Goal: Task Accomplishment & Management: Use online tool/utility

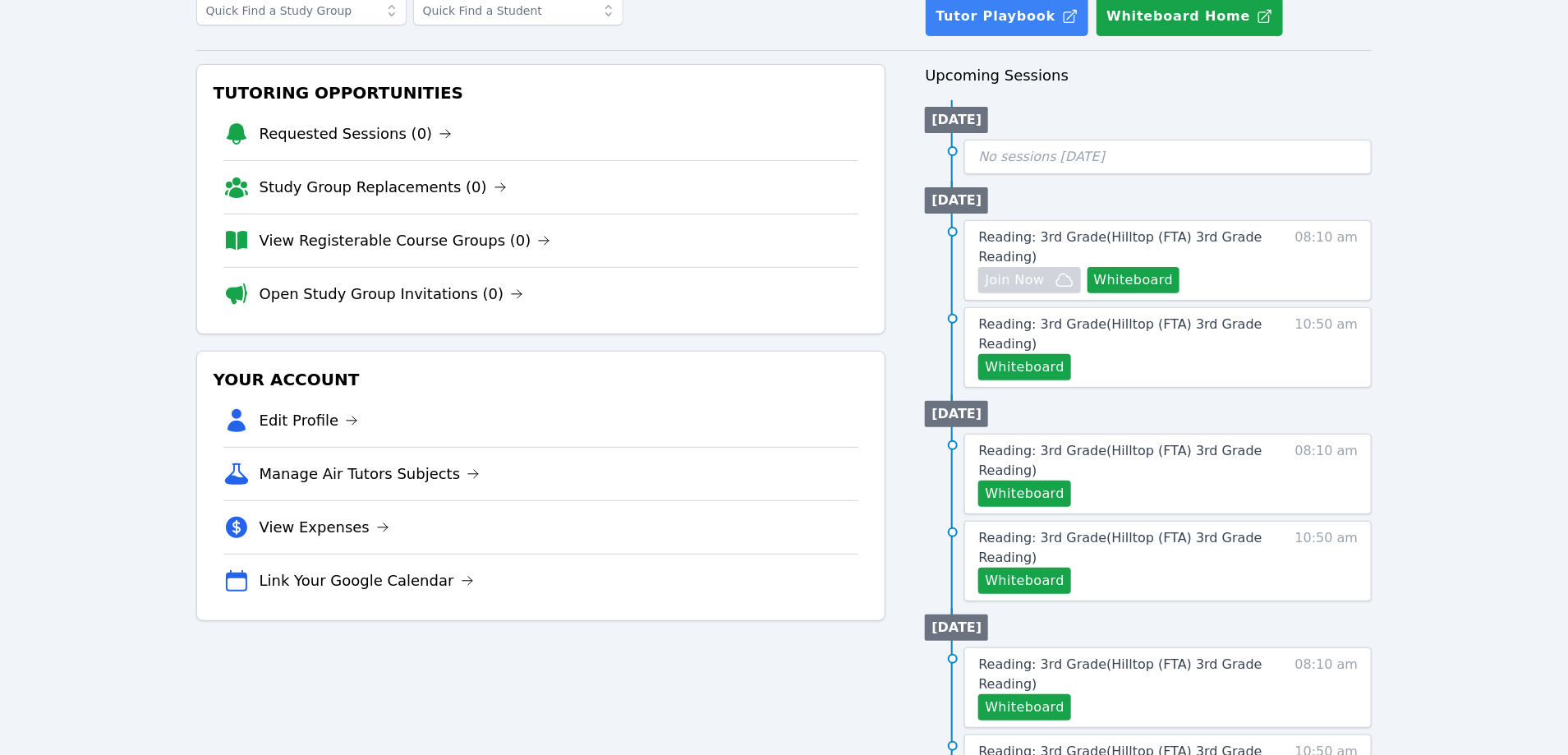
scroll to position [118, 0]
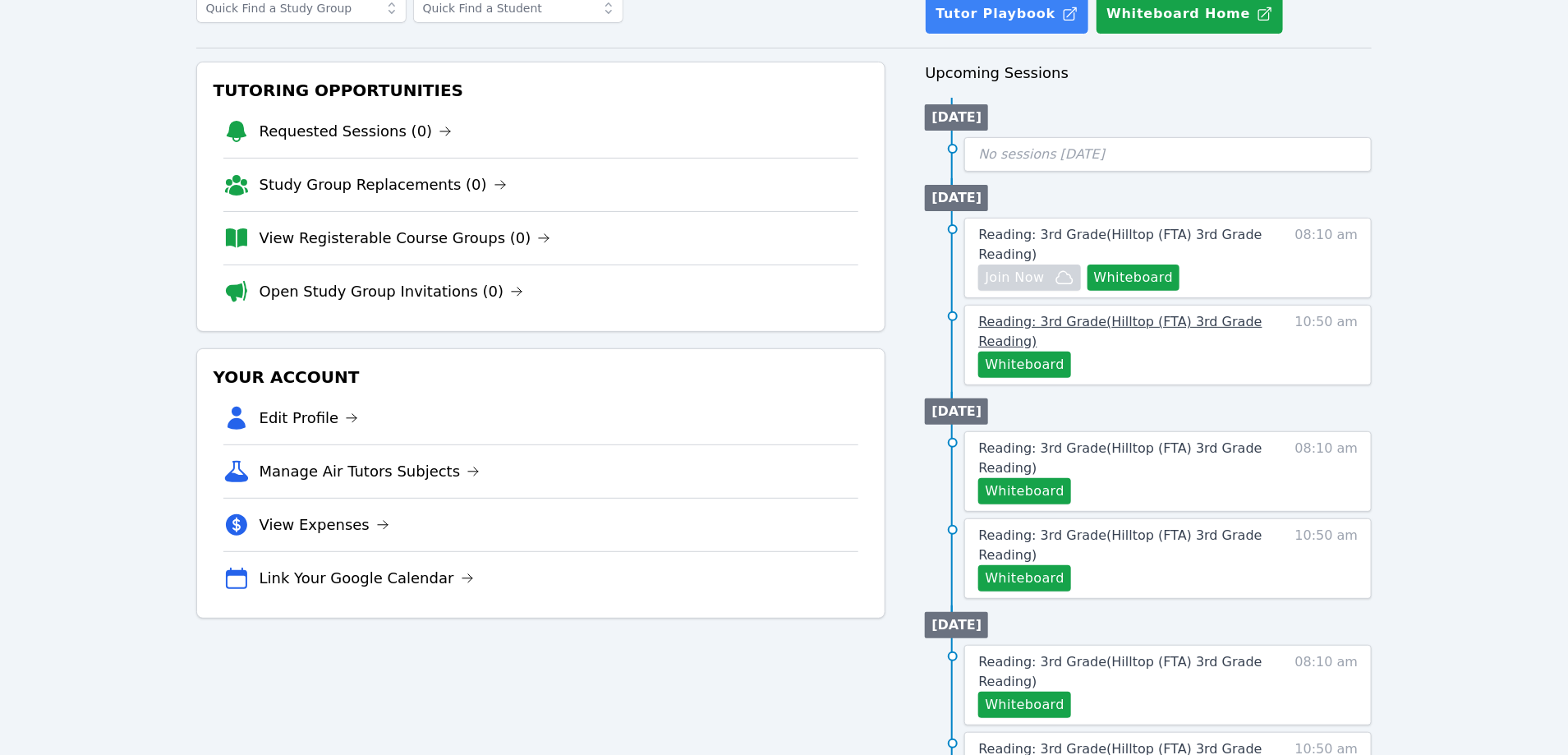
click at [1089, 318] on span "Reading: 3rd Grade ( Hilltop (FTA) 3rd Grade Reading )" at bounding box center [1120, 332] width 284 height 36
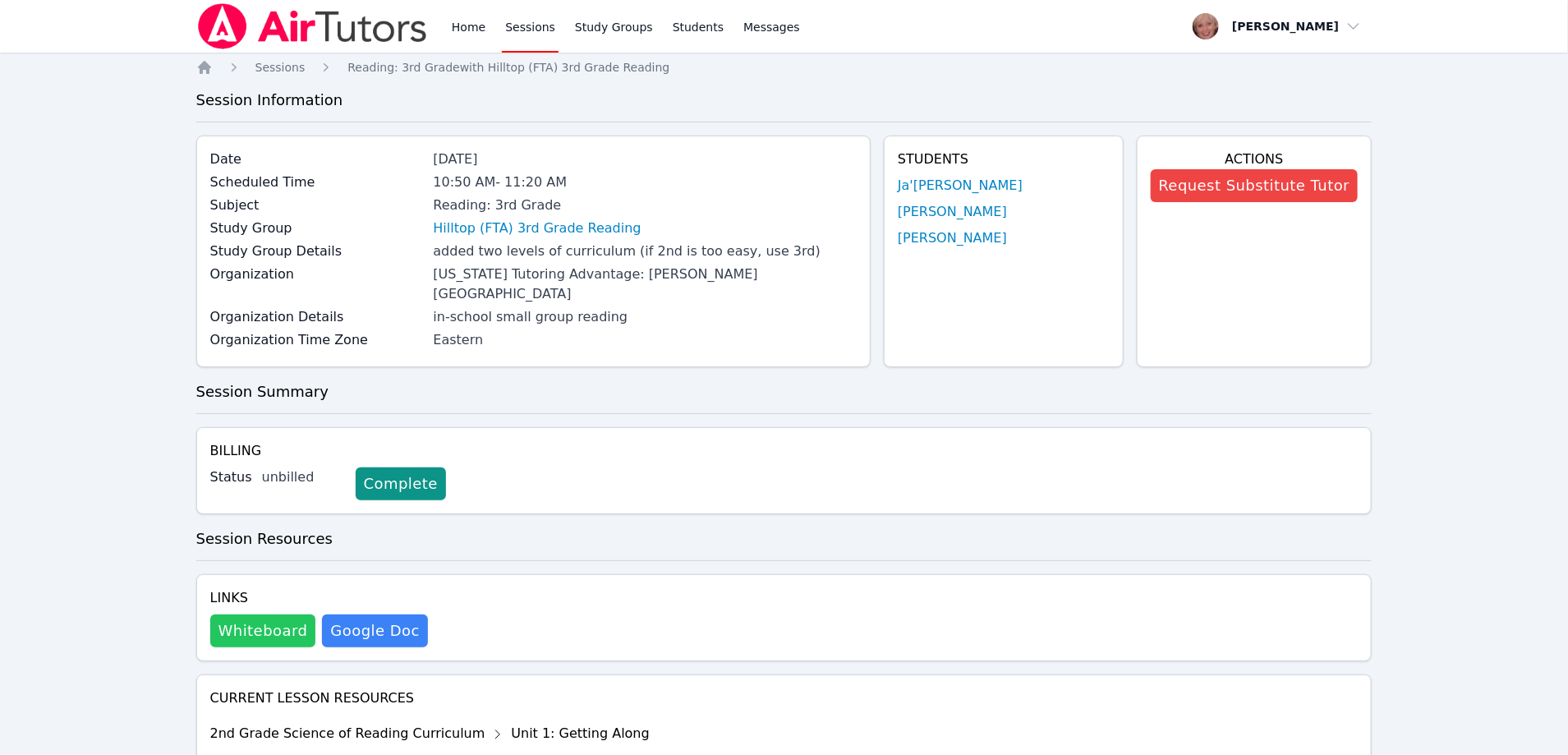
click at [257, 615] on button "Whiteboard" at bounding box center [262, 631] width 106 height 33
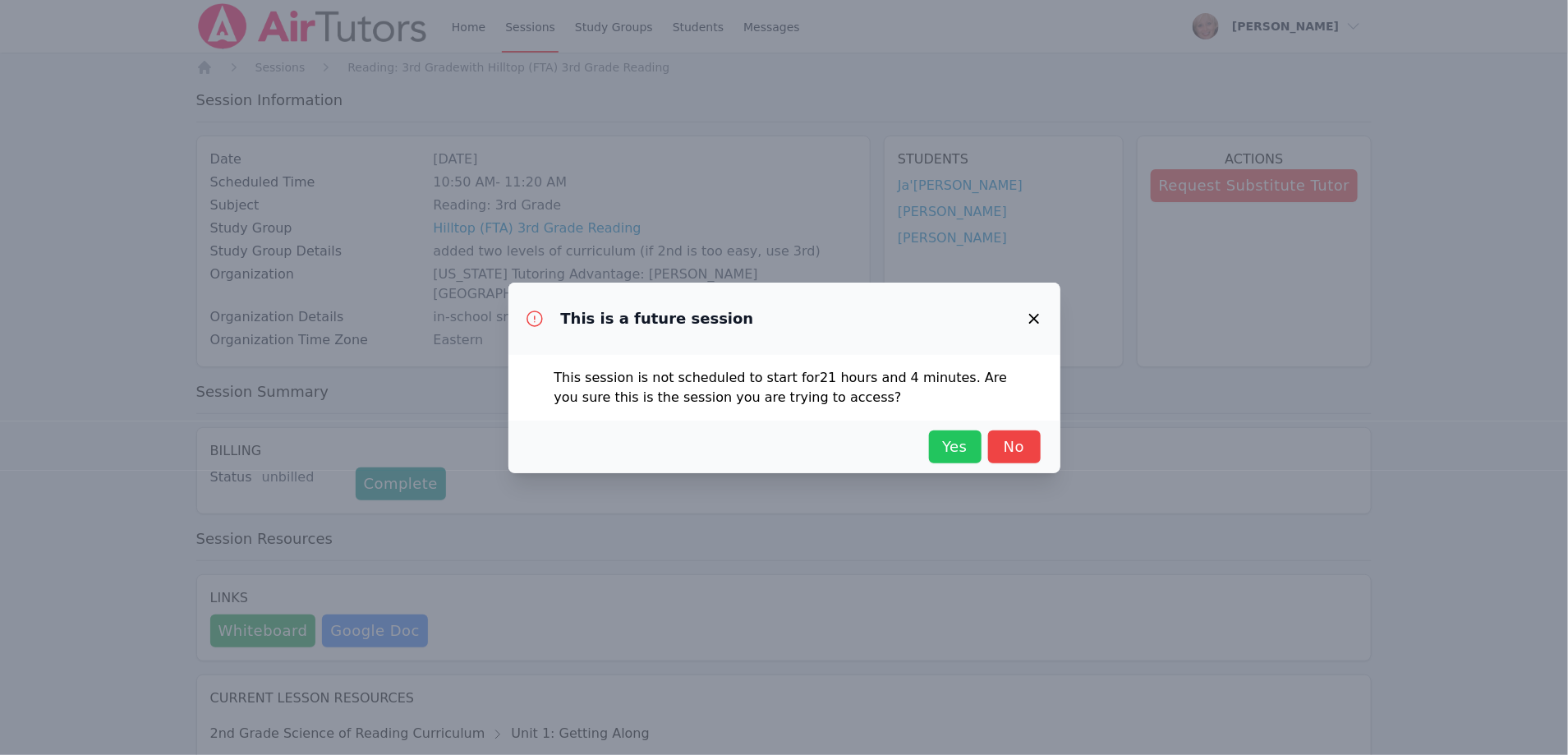
click at [953, 431] on button "Yes" at bounding box center [955, 446] width 52 height 33
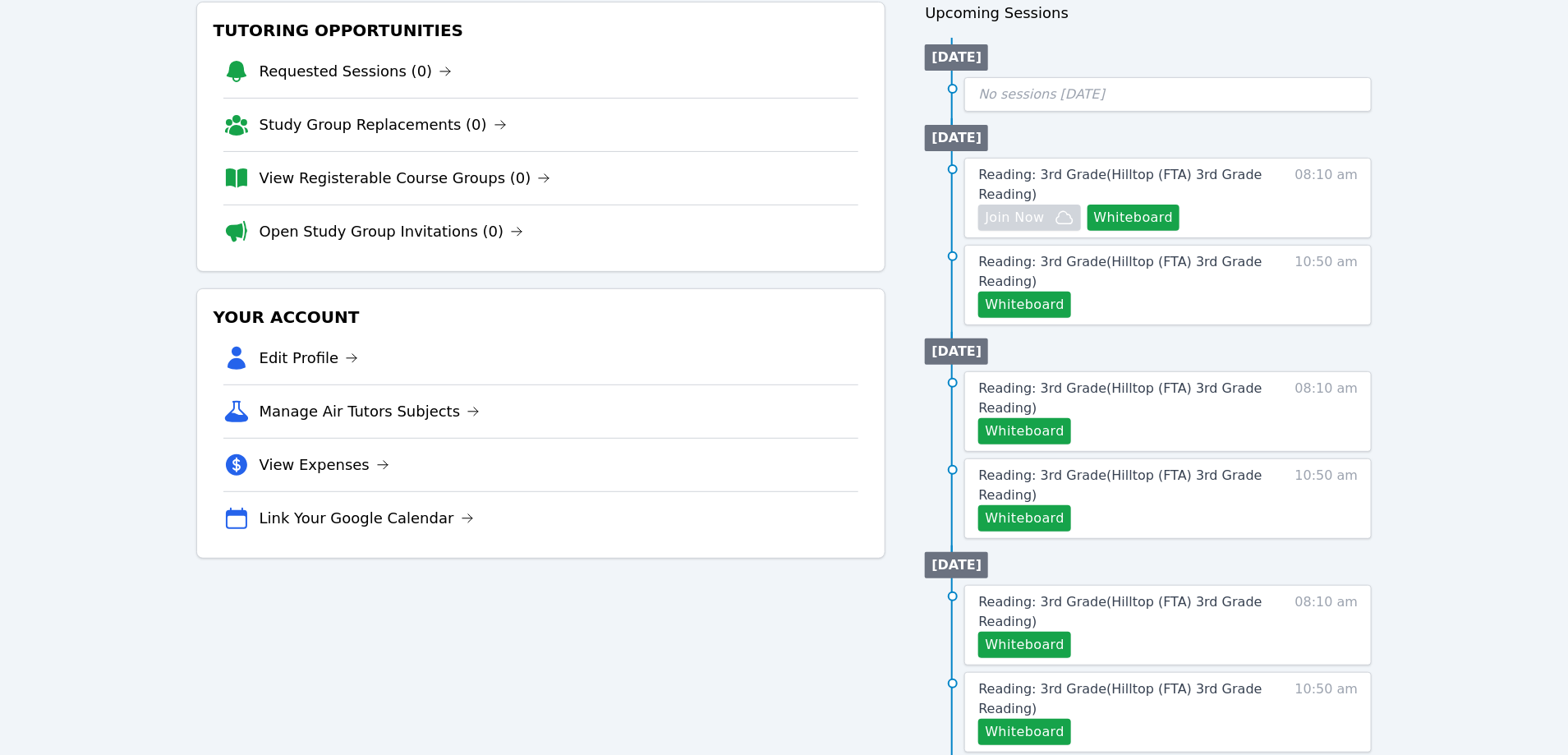
scroll to position [195, 0]
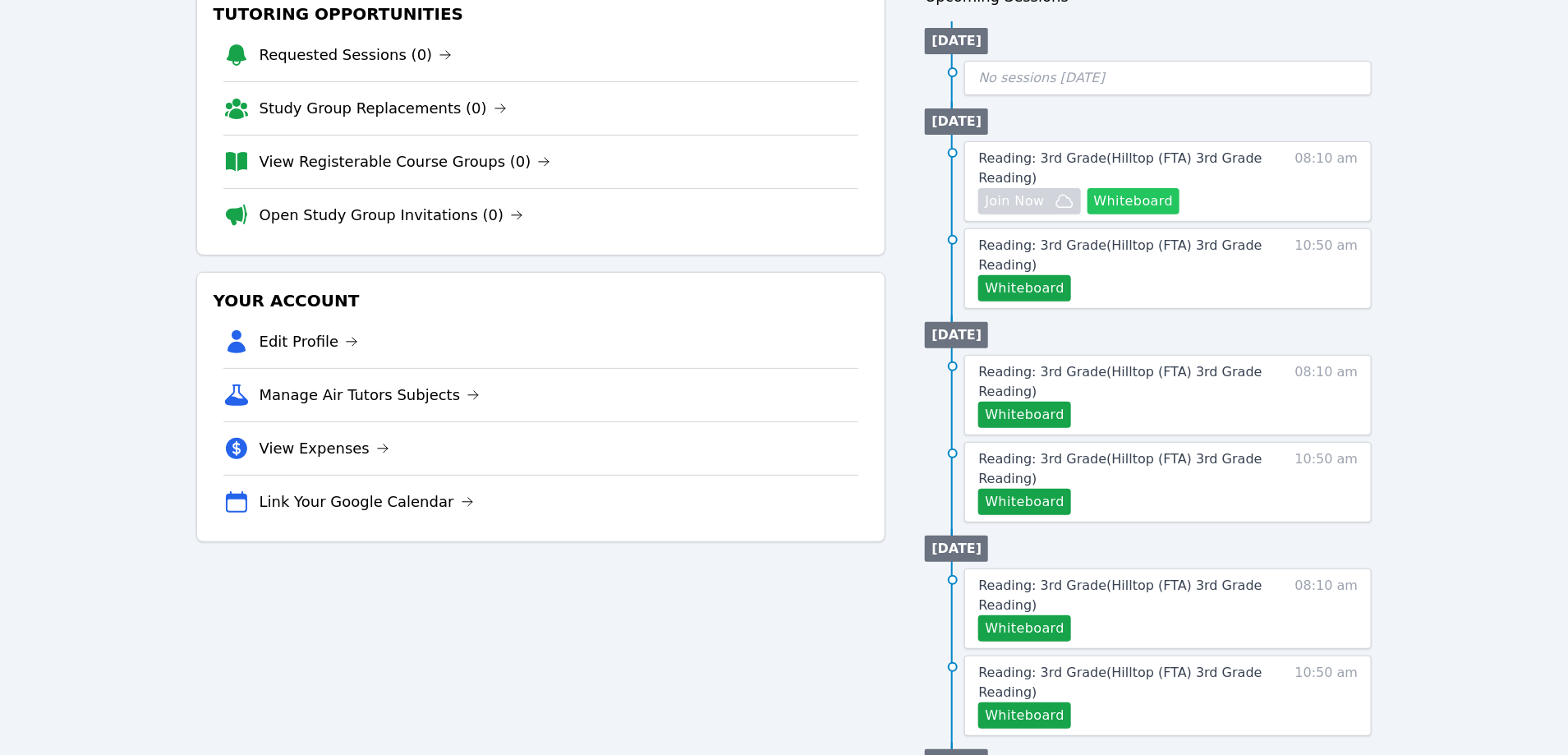
click at [1138, 199] on button "Whiteboard" at bounding box center [1135, 201] width 93 height 26
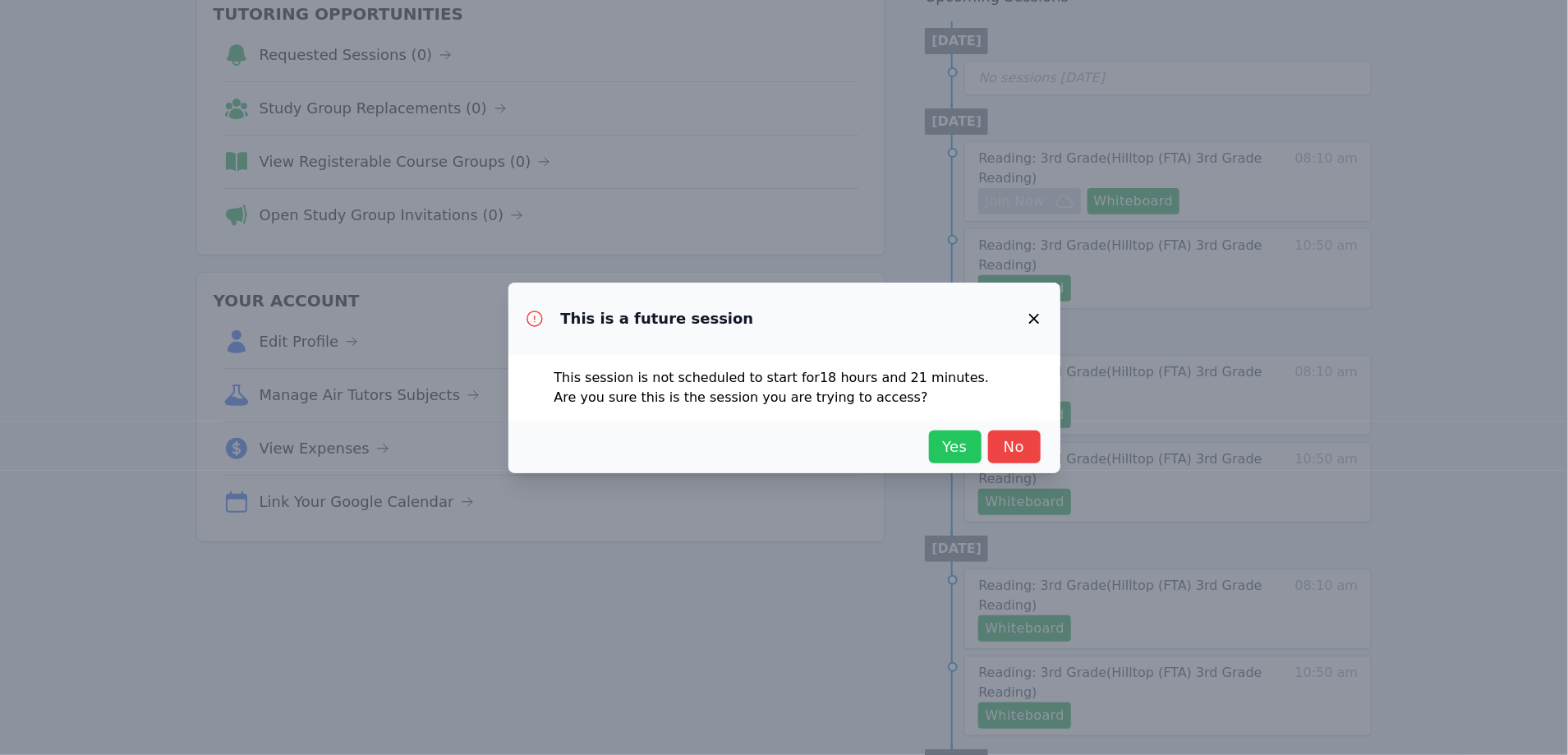
click at [950, 447] on span "Yes" at bounding box center [955, 446] width 36 height 23
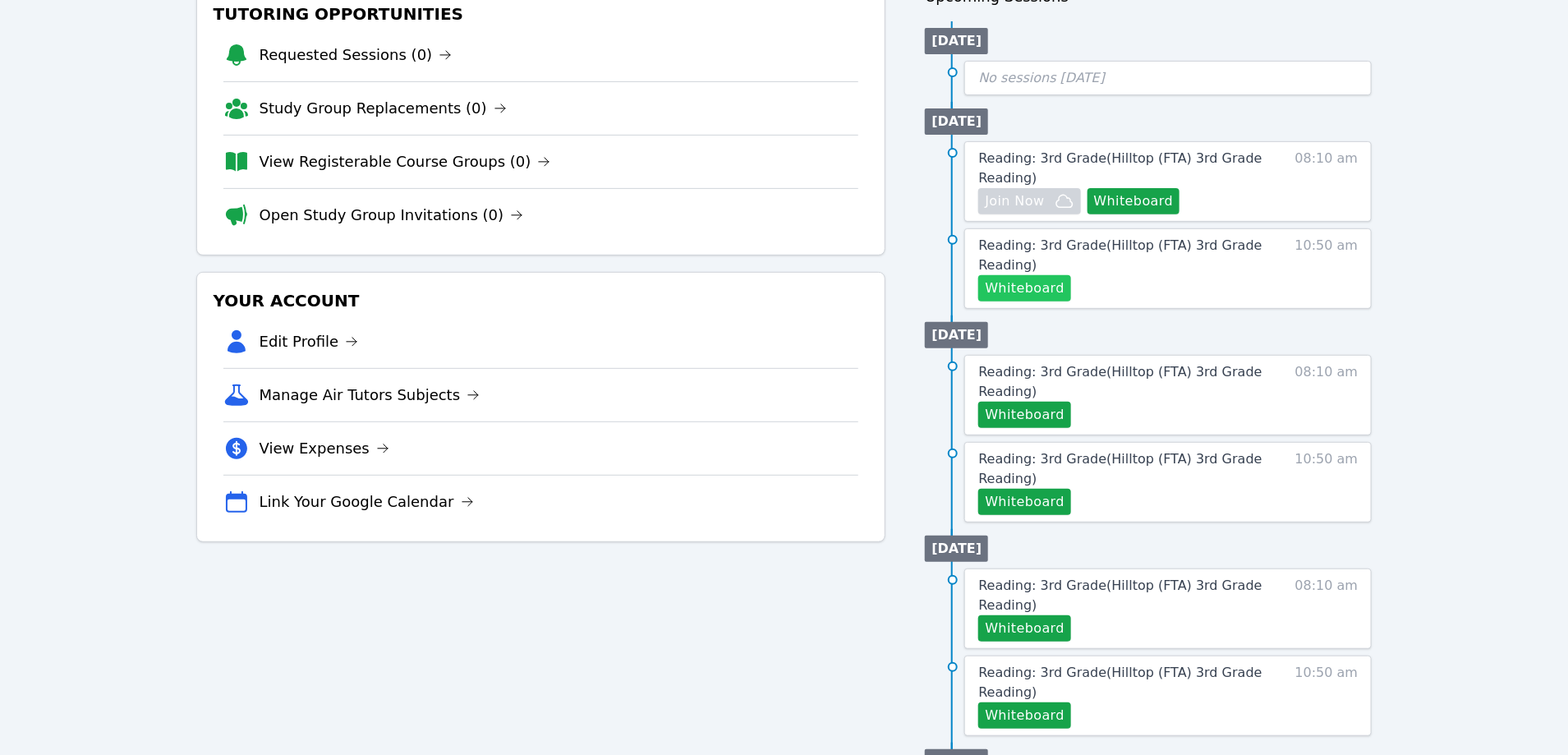
click at [1022, 290] on button "Whiteboard" at bounding box center [1025, 288] width 93 height 26
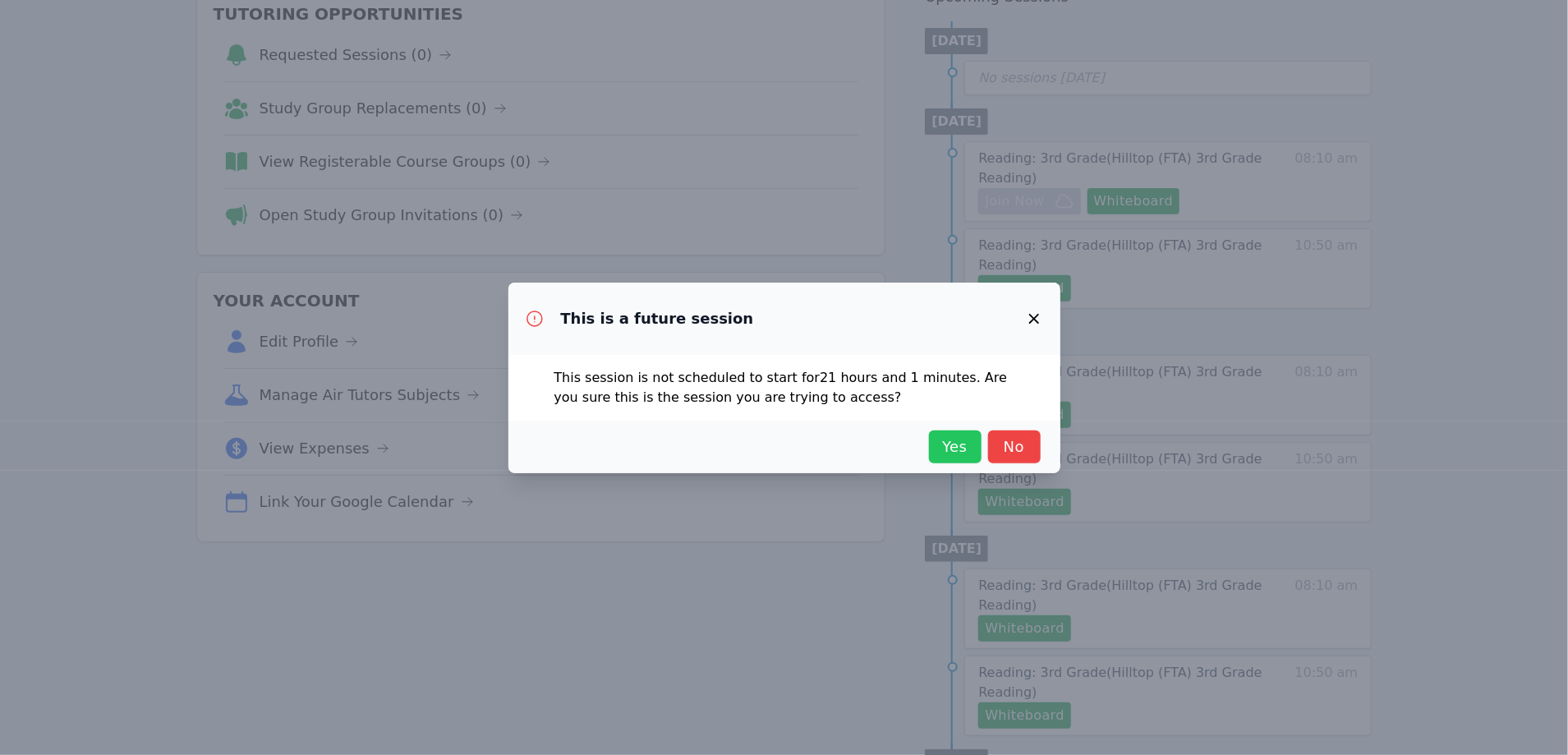
click at [946, 457] on span "Yes" at bounding box center [955, 446] width 36 height 23
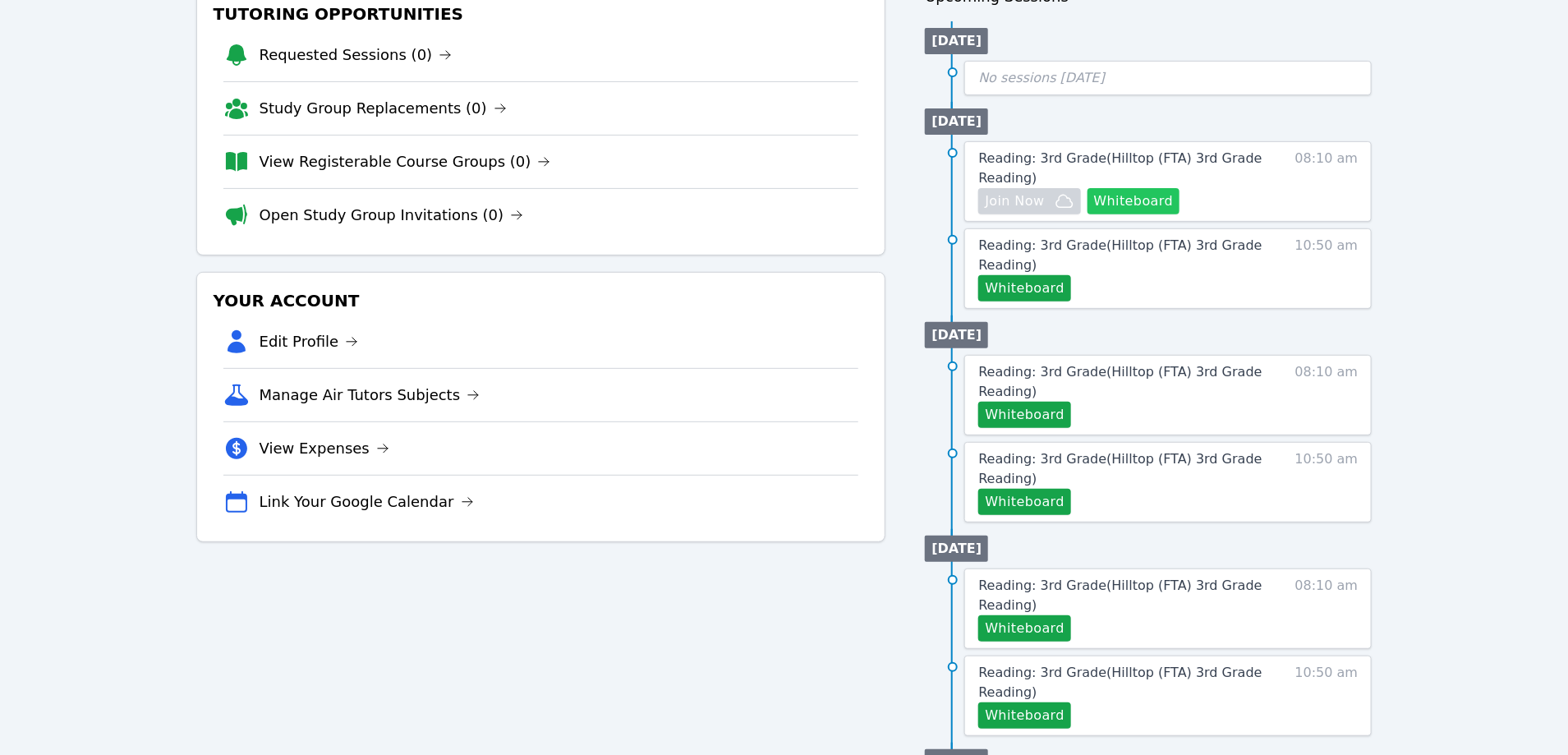
click at [1132, 198] on button "Whiteboard" at bounding box center [1135, 201] width 93 height 26
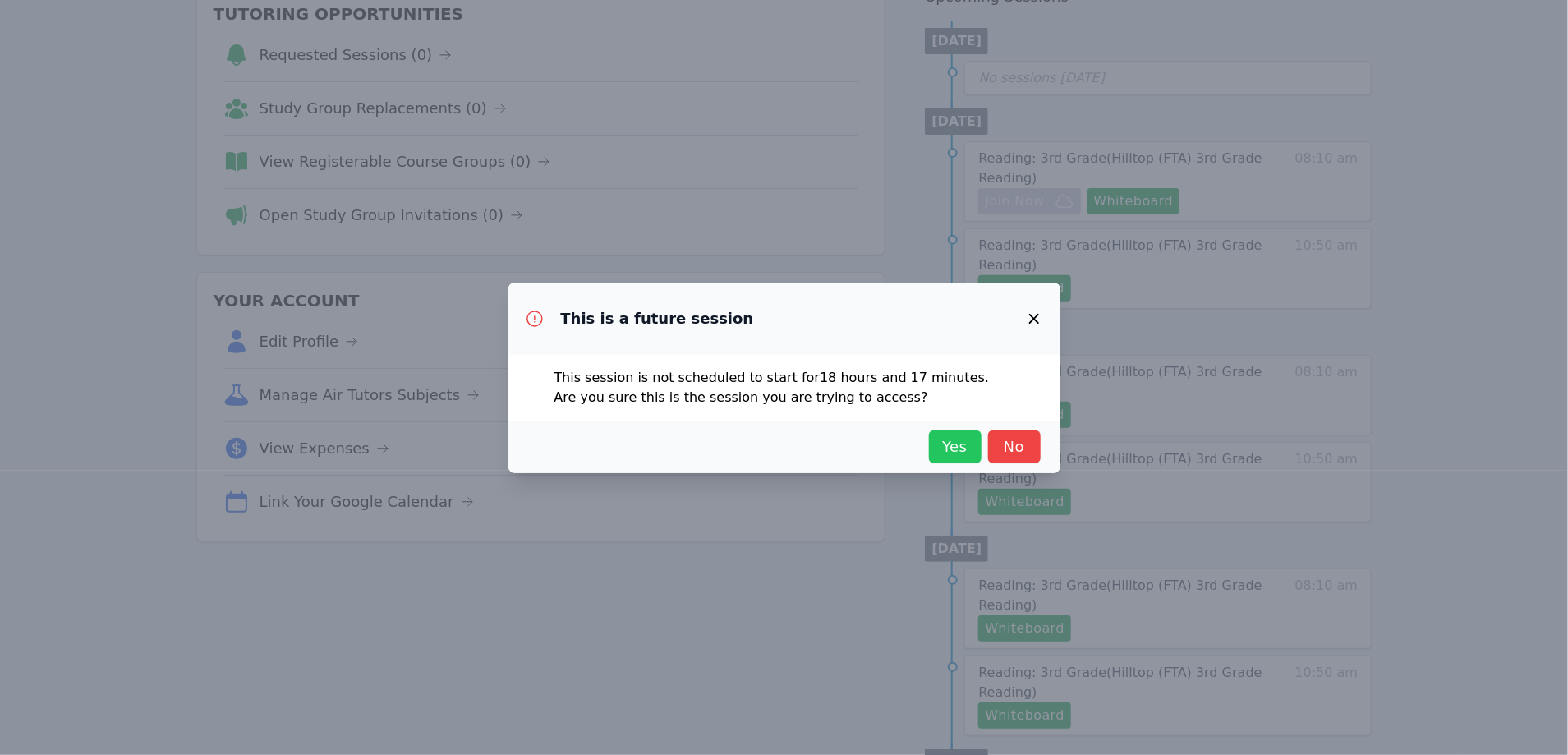
click at [952, 452] on span "Yes" at bounding box center [955, 446] width 36 height 23
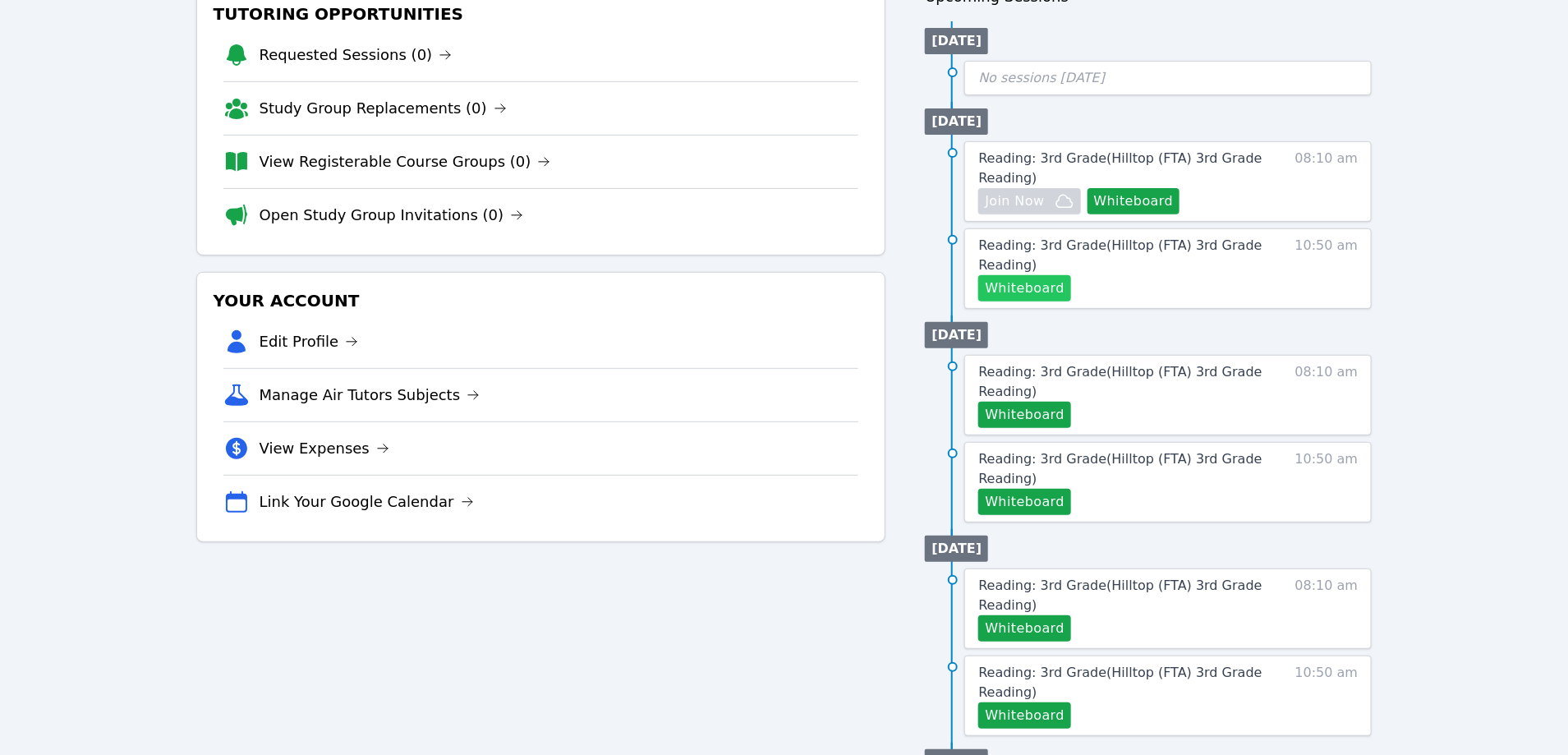
click at [1028, 289] on button "Whiteboard" at bounding box center [1025, 288] width 93 height 26
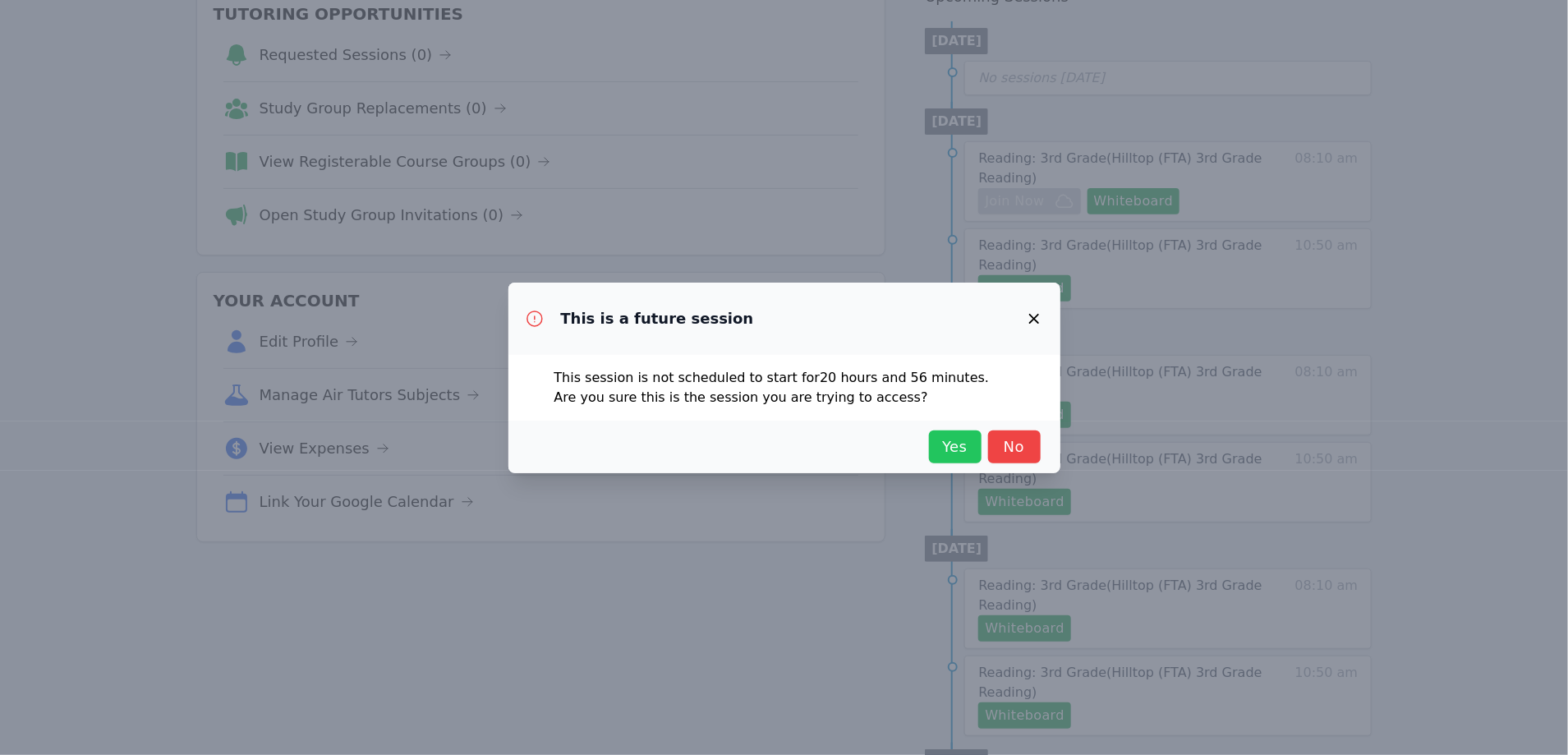
click at [941, 448] on span "Yes" at bounding box center [955, 446] width 36 height 23
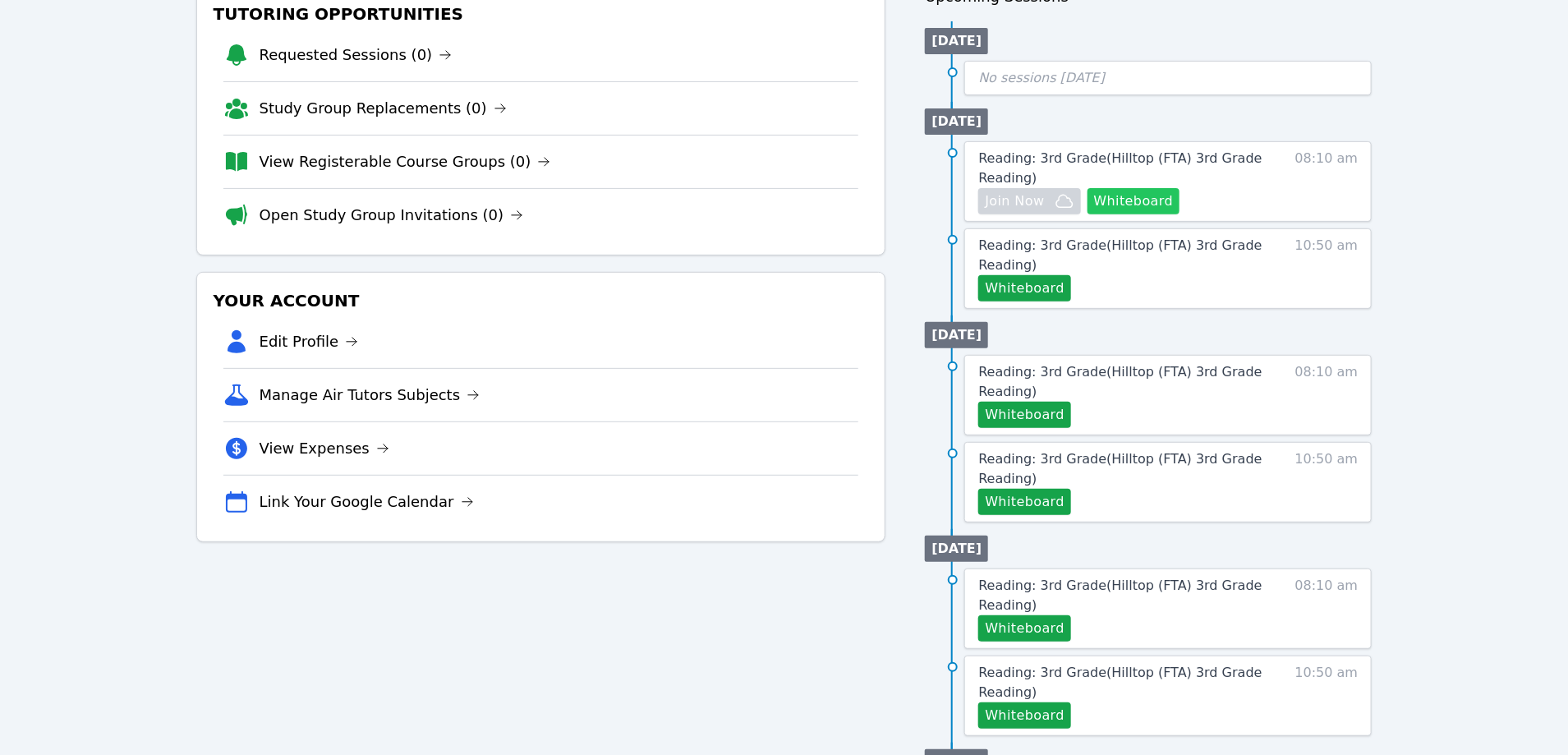
click at [1107, 204] on button "Whiteboard" at bounding box center [1135, 201] width 93 height 26
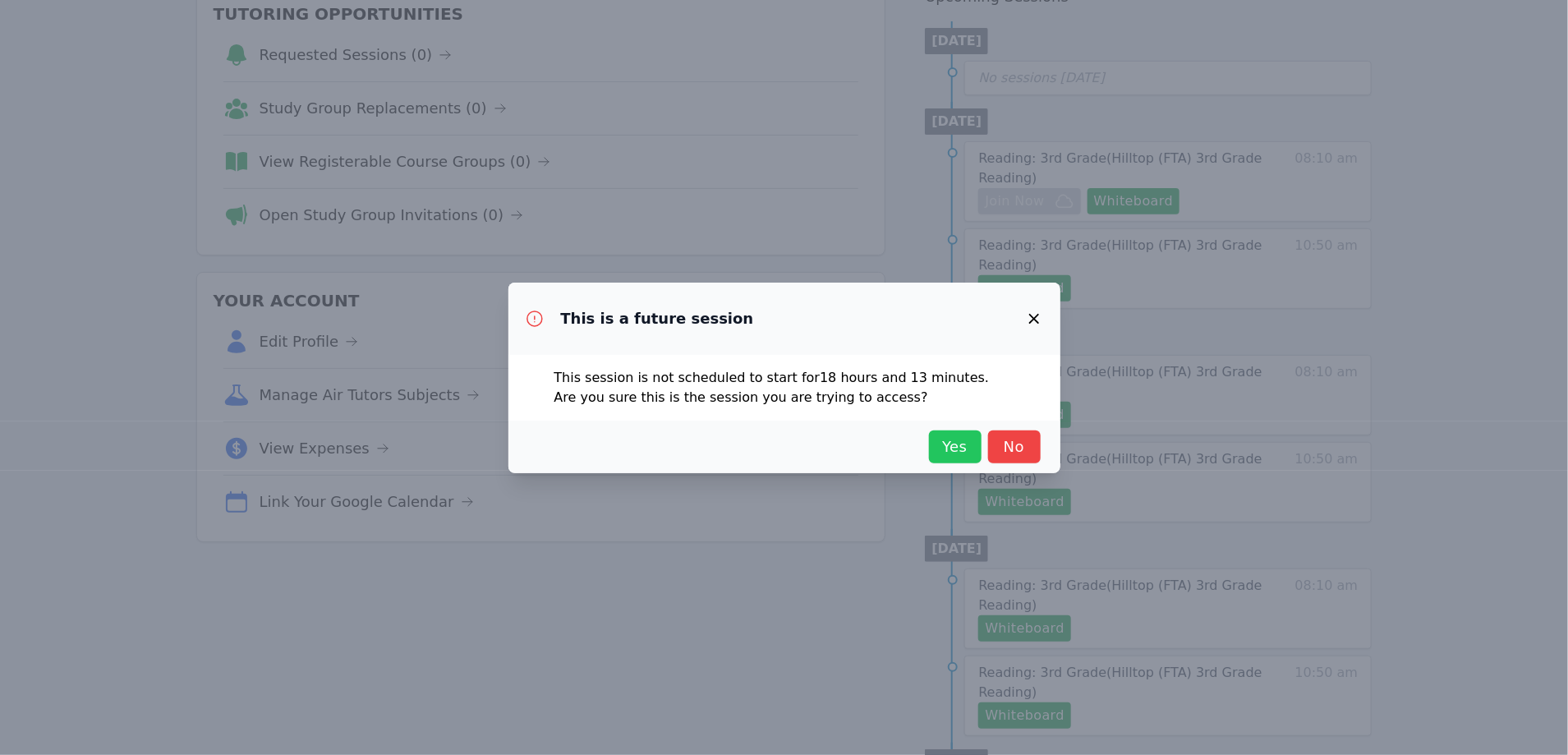
click at [949, 447] on span "Yes" at bounding box center [955, 446] width 36 height 23
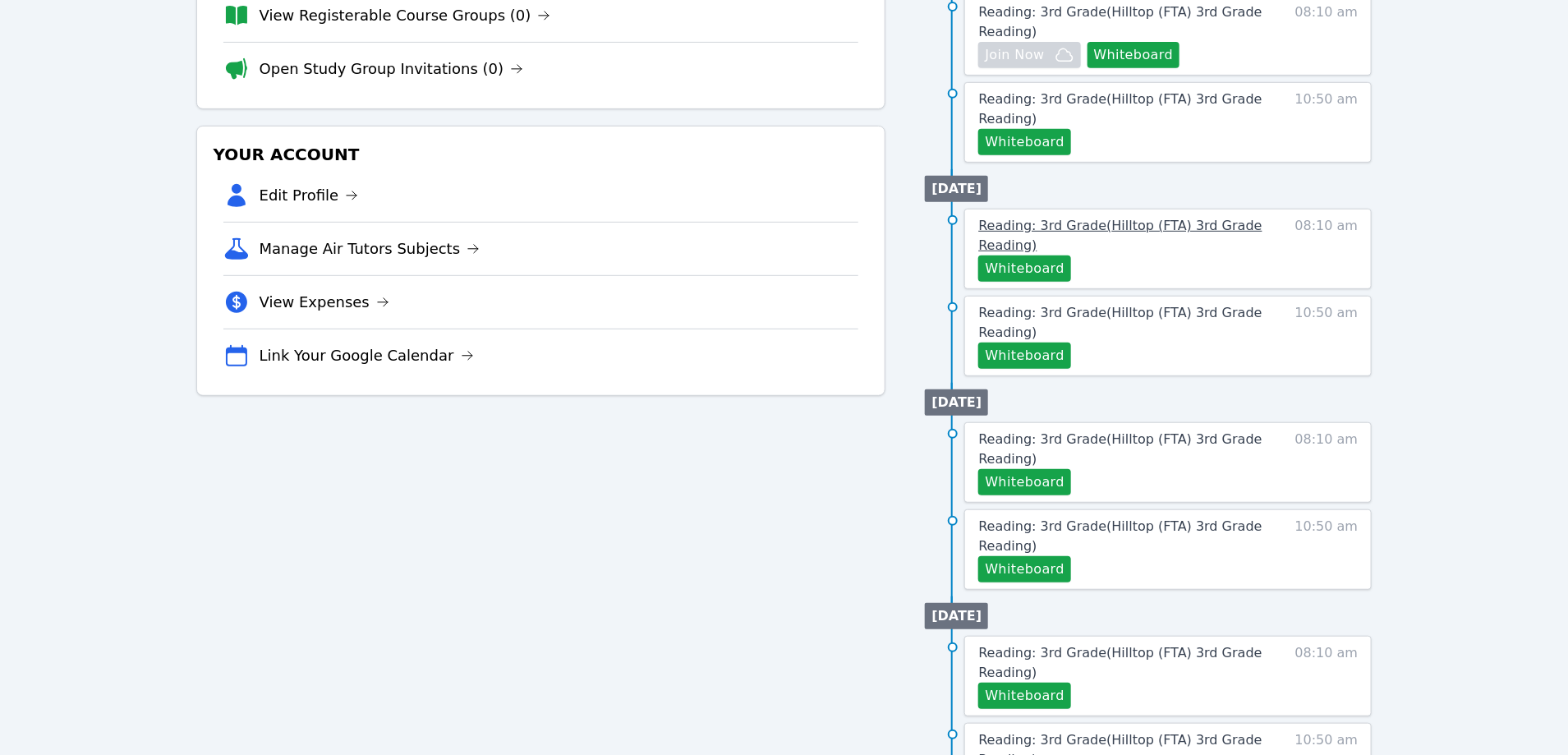
scroll to position [344, 0]
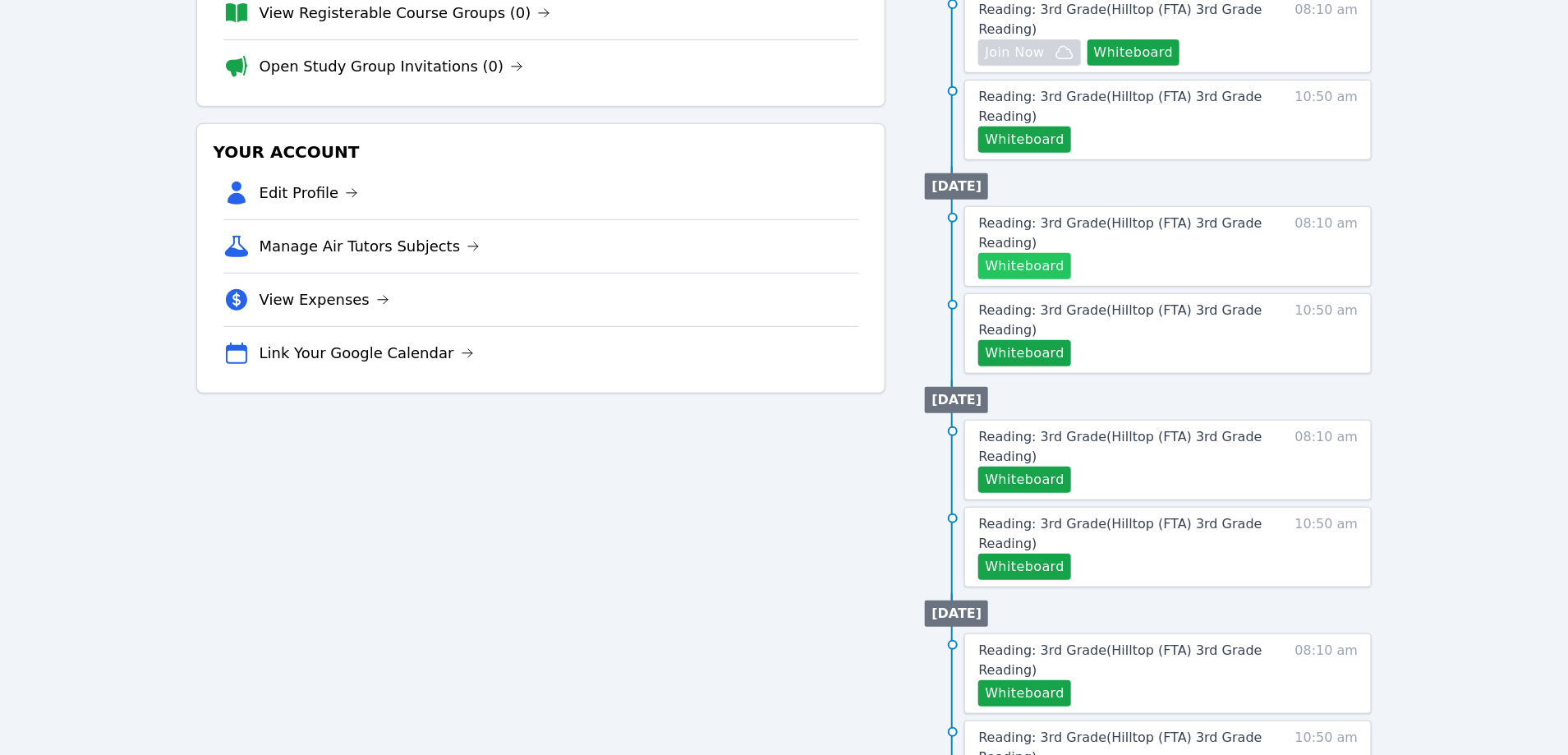
click at [1045, 262] on button "Whiteboard" at bounding box center [1025, 266] width 93 height 26
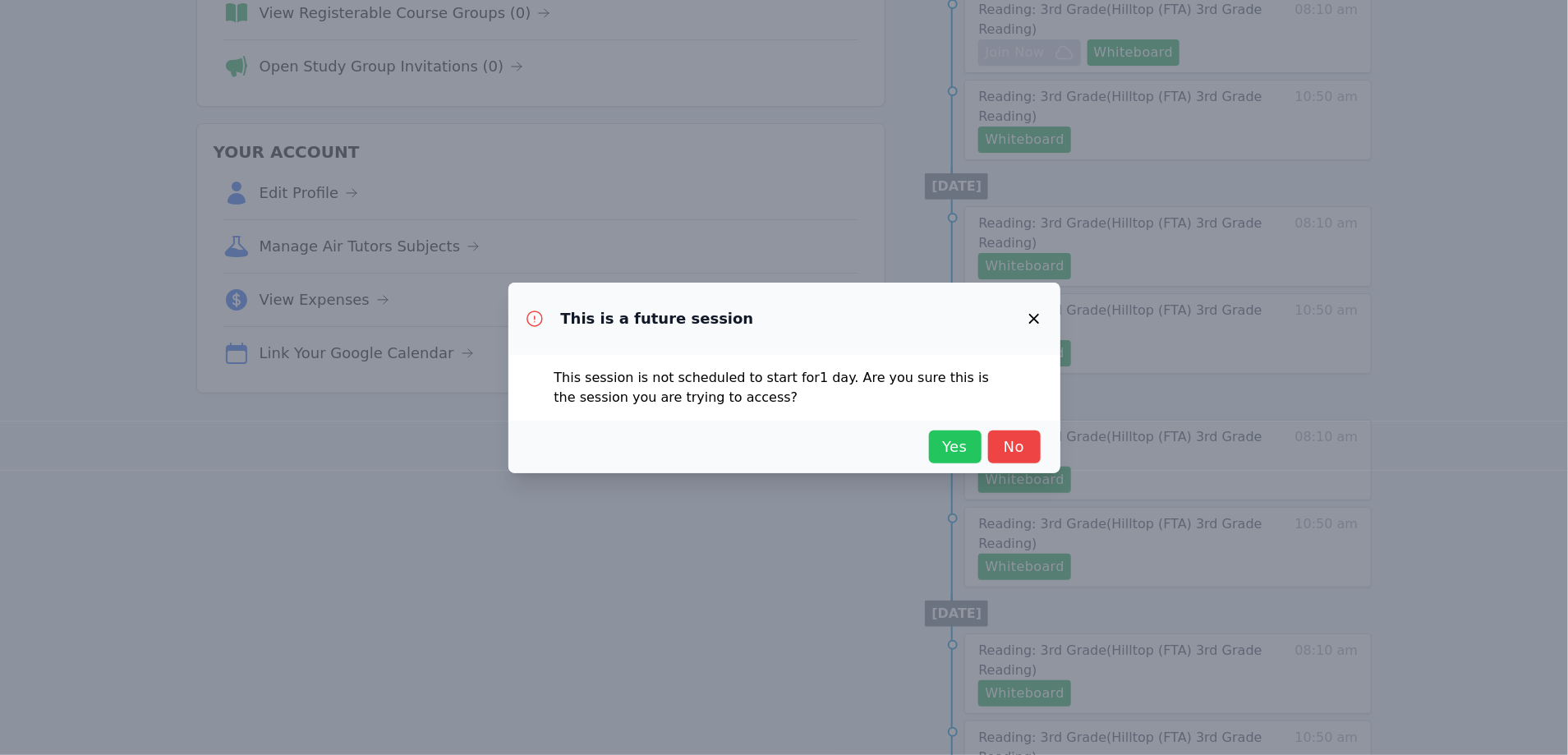
click at [953, 438] on span "Yes" at bounding box center [955, 446] width 36 height 23
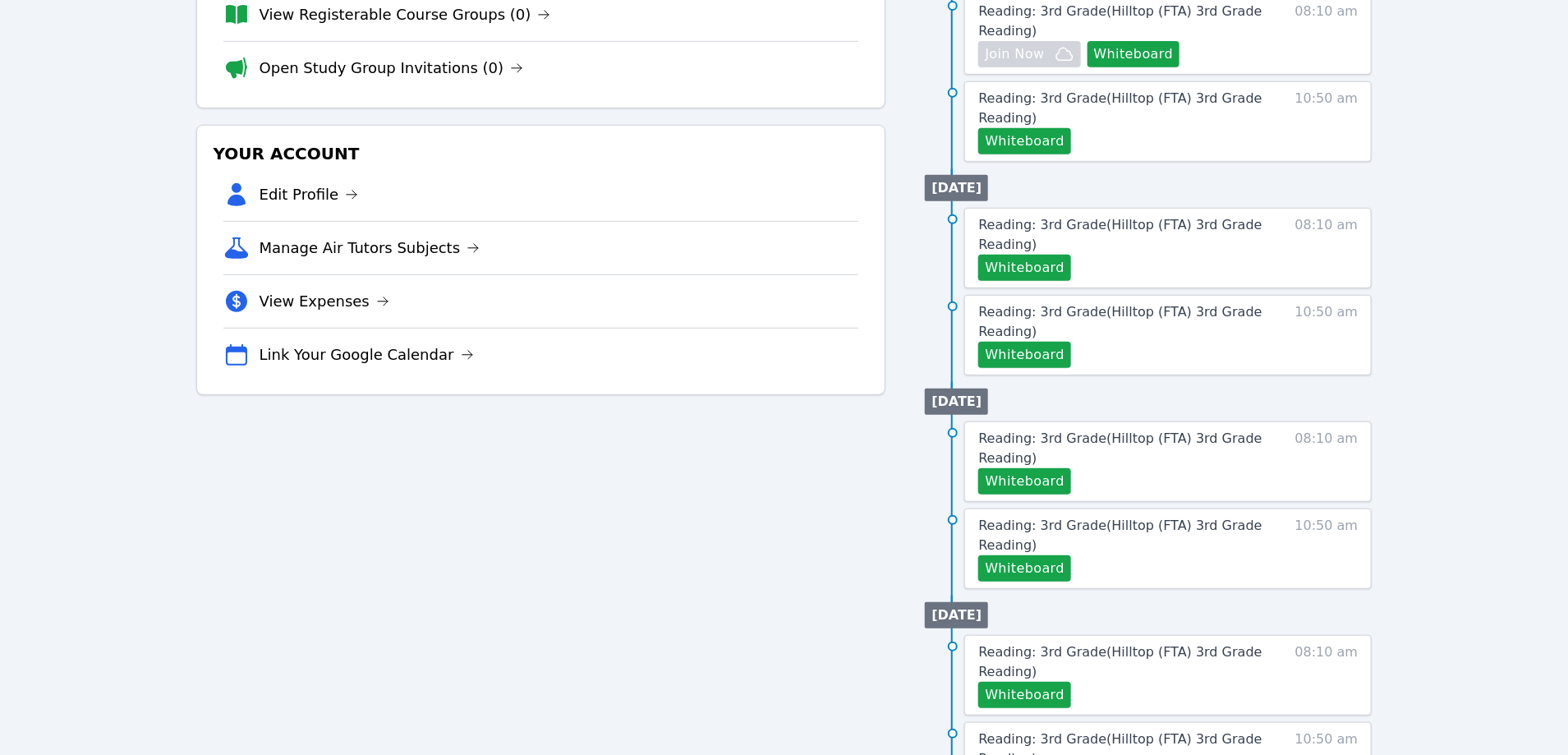
scroll to position [345, 0]
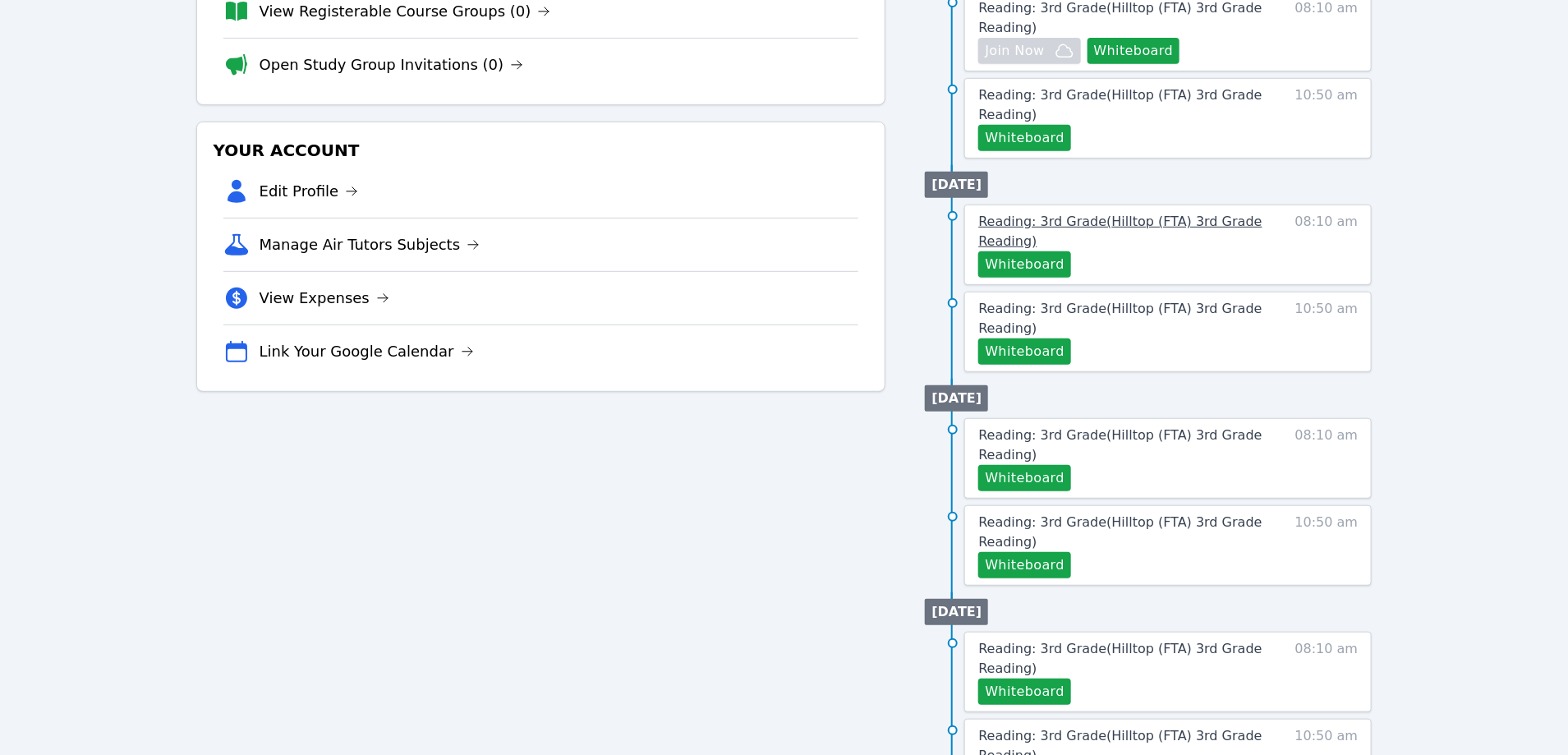
click at [1074, 223] on span "Reading: 3rd Grade ( Hilltop (FTA) 3rd Grade Reading )" at bounding box center [1120, 231] width 284 height 36
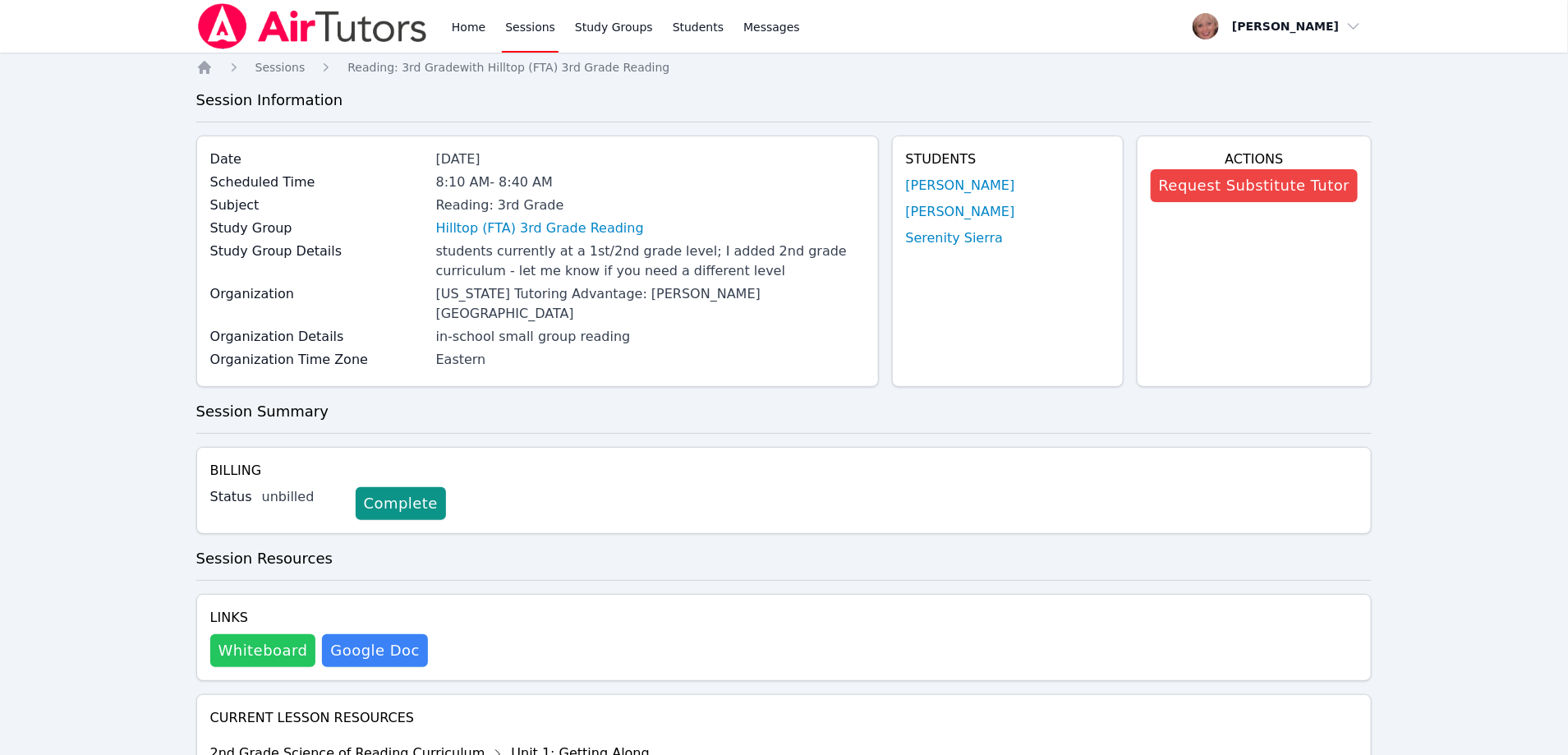
click at [273, 634] on button "Whiteboard" at bounding box center [262, 650] width 106 height 33
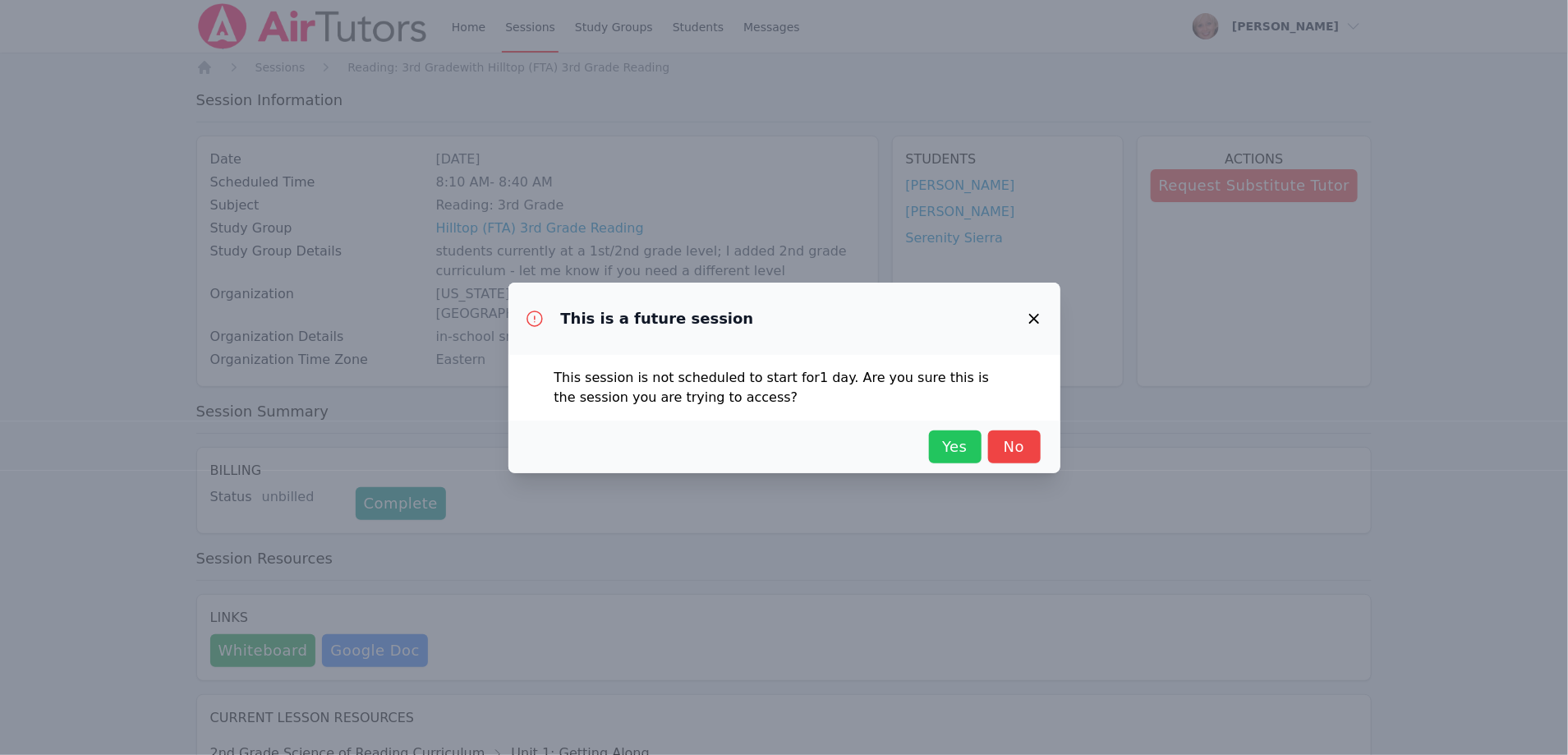
click at [954, 450] on span "Yes" at bounding box center [955, 446] width 36 height 23
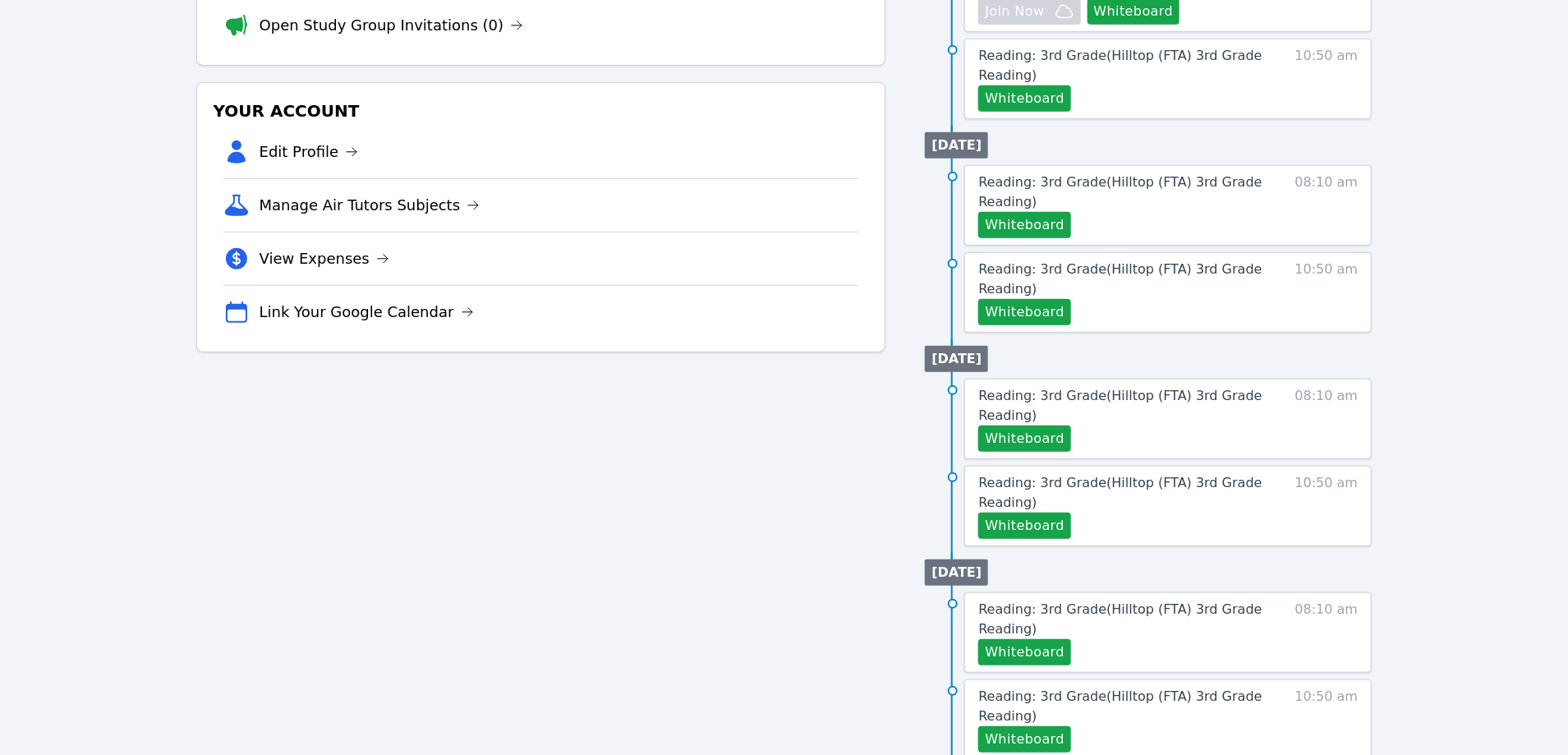
scroll to position [400, 0]
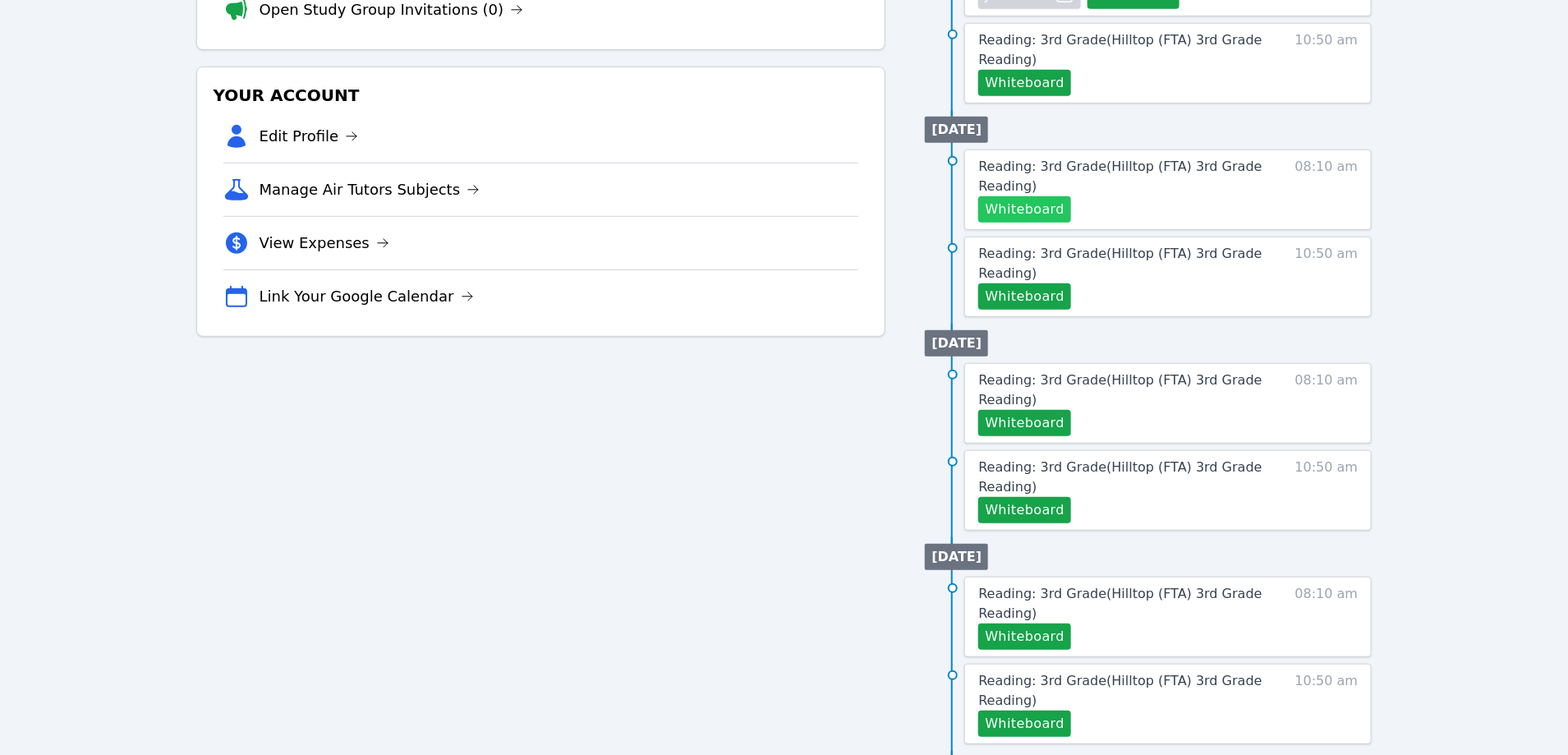
click at [1030, 205] on button "Whiteboard" at bounding box center [1025, 209] width 93 height 26
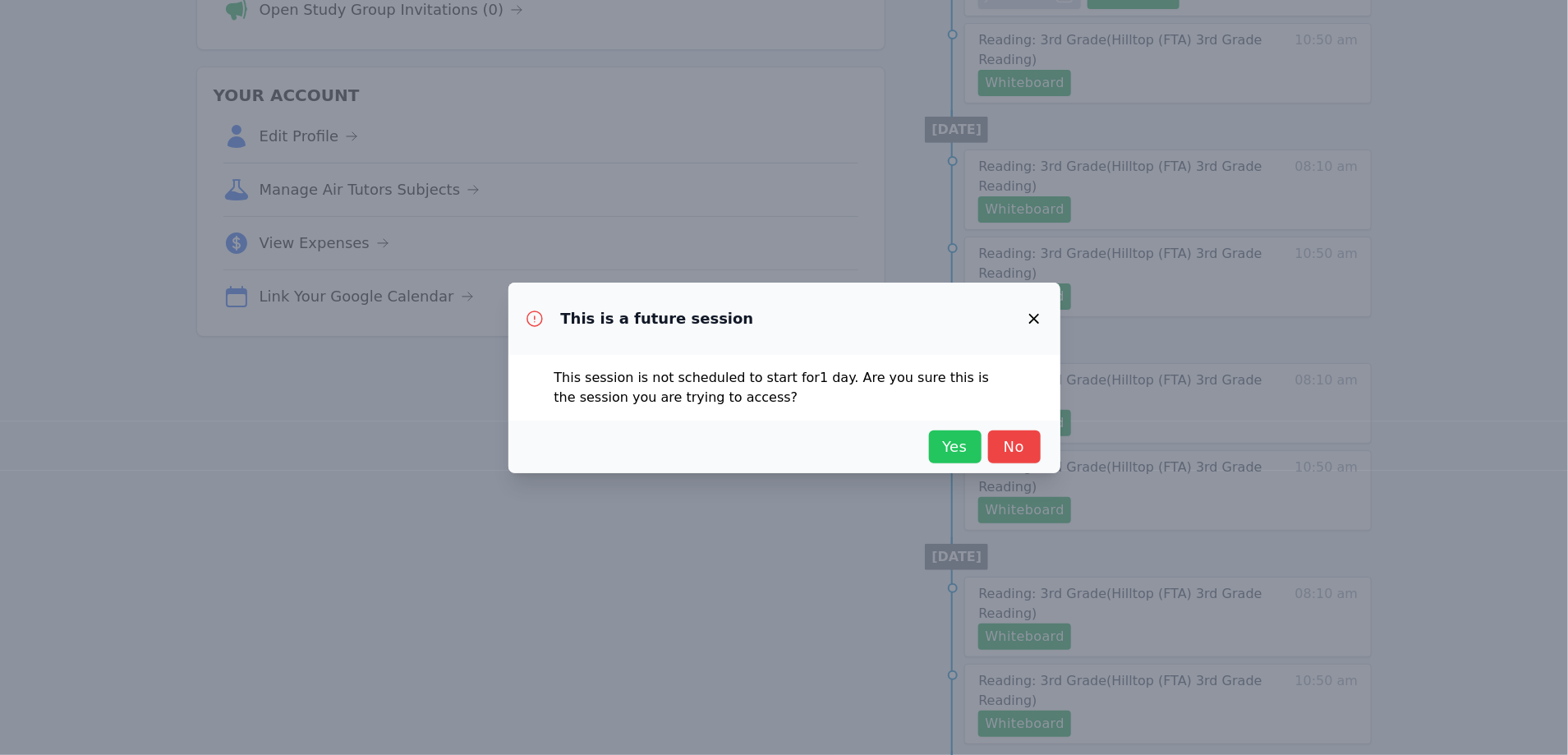
click at [954, 446] on span "Yes" at bounding box center [955, 446] width 36 height 23
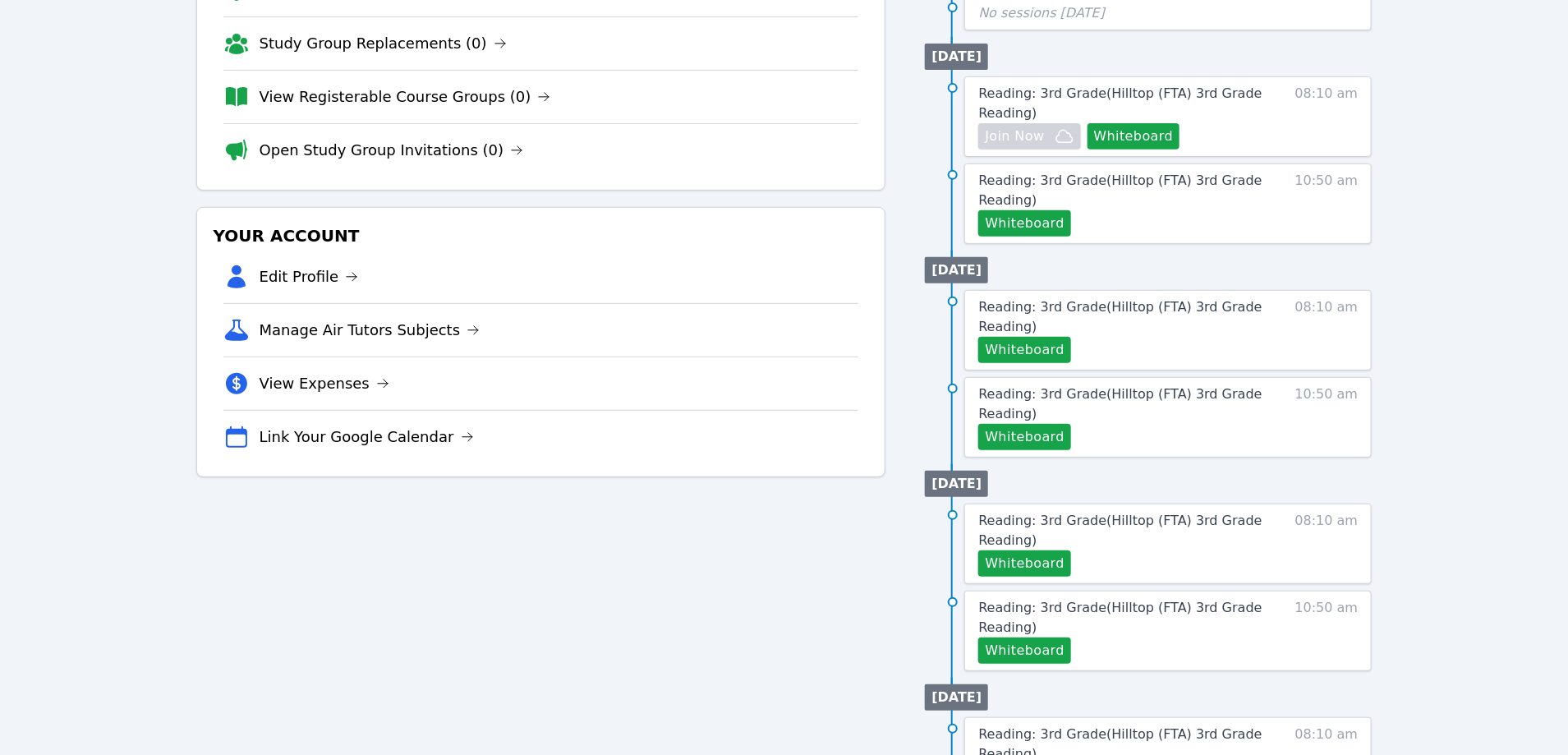
scroll to position [256, 0]
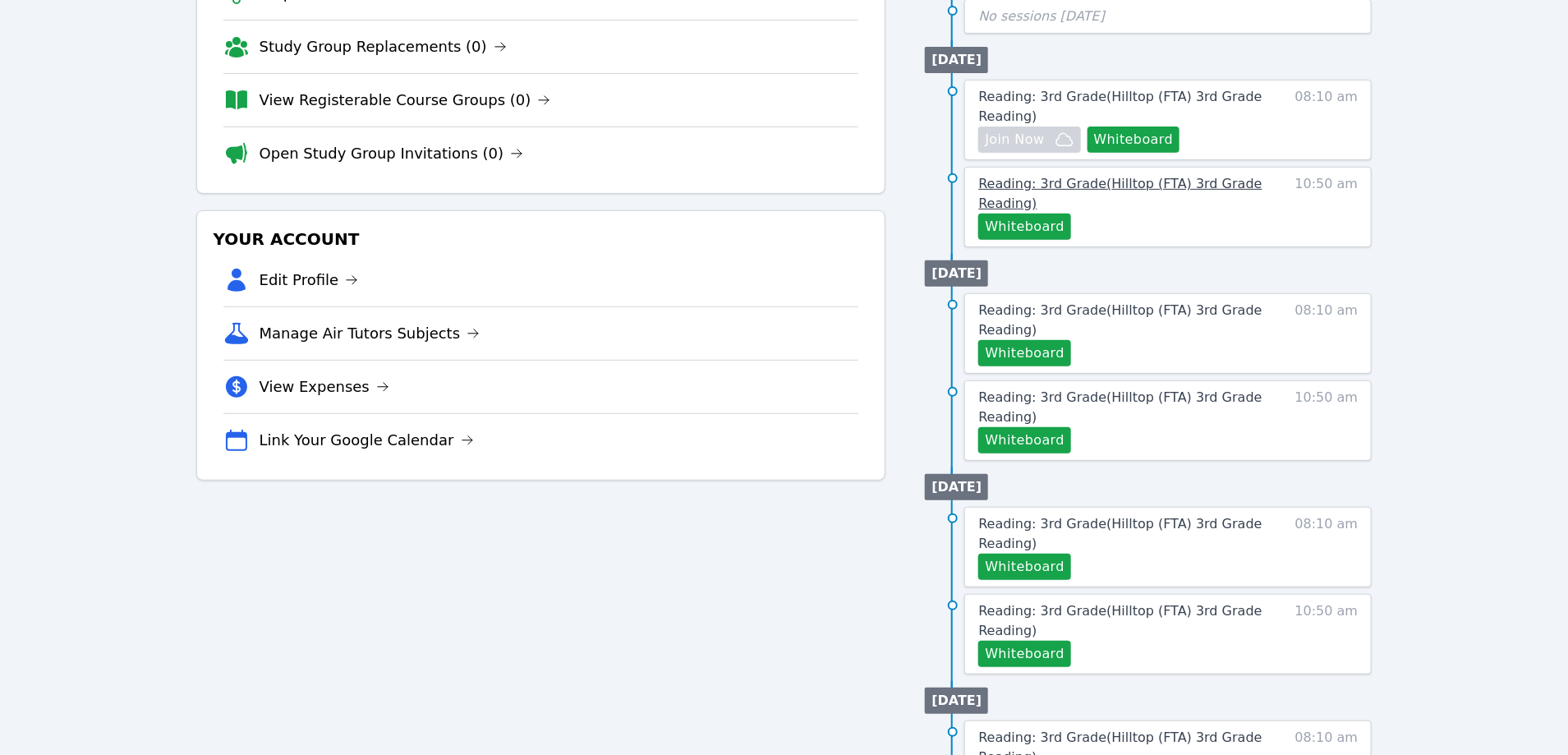
click at [1112, 184] on span "Reading: 3rd Grade ( Hilltop (FTA) 3rd Grade Reading )" at bounding box center [1120, 194] width 284 height 36
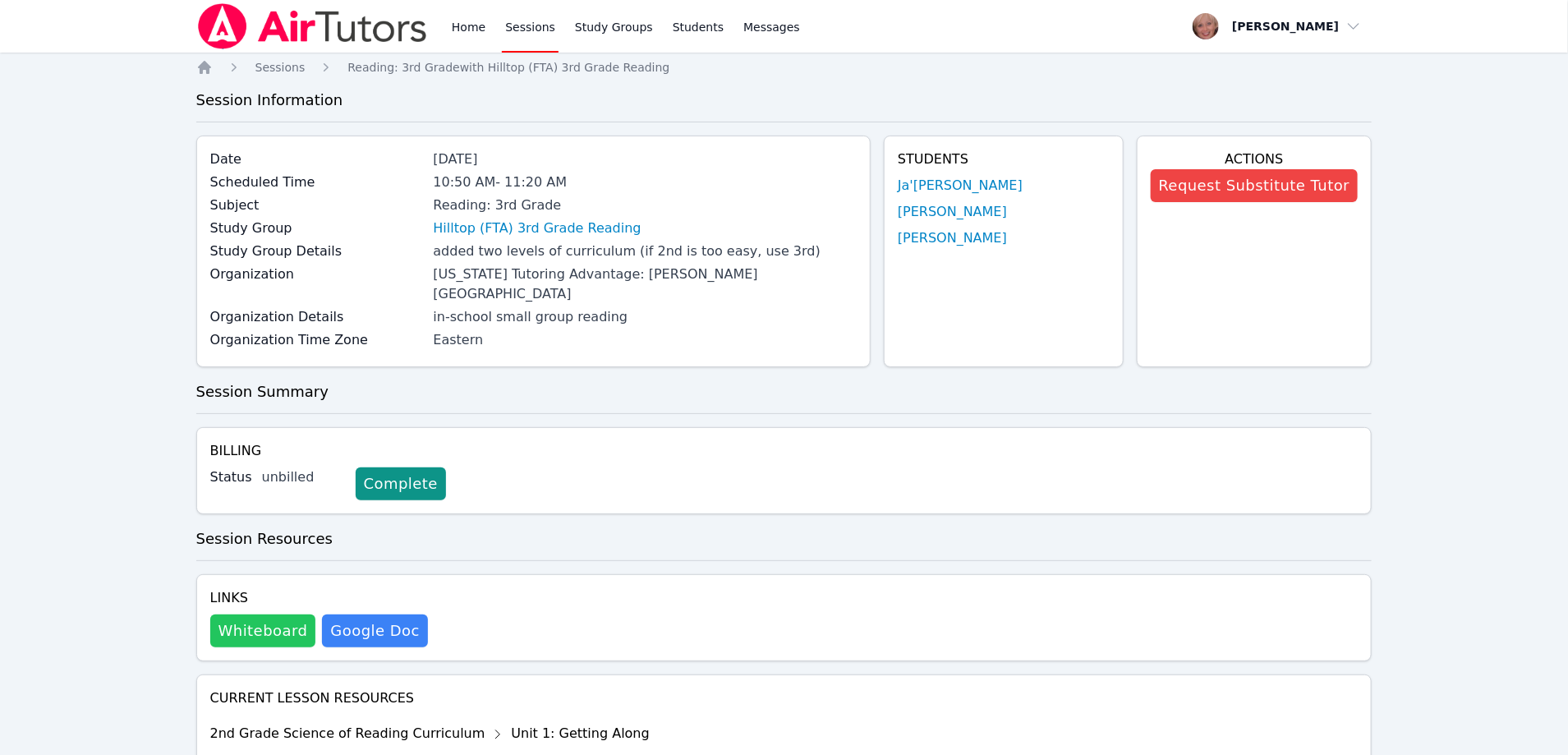
click at [277, 614] on button "Whiteboard" at bounding box center [262, 631] width 106 height 33
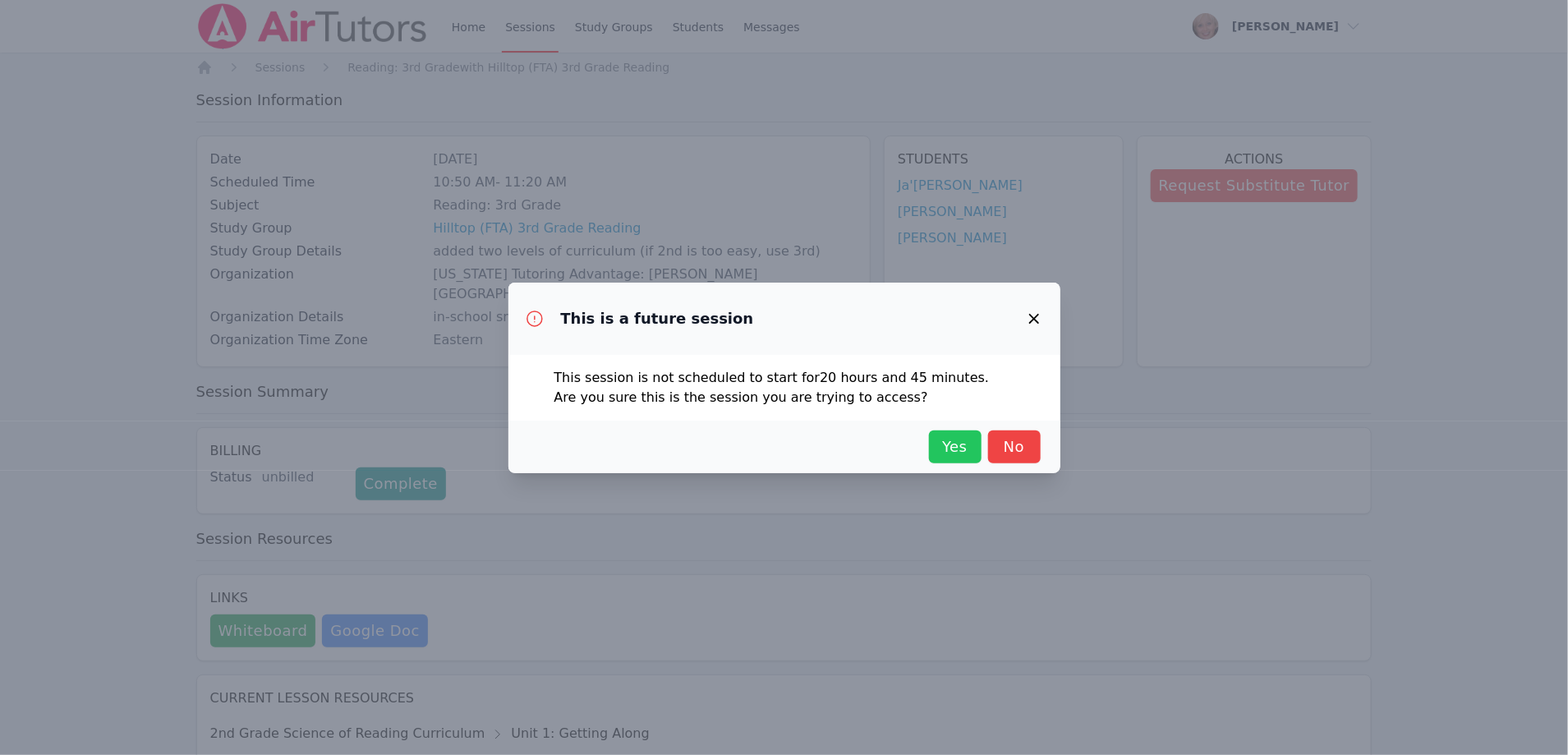
click at [947, 438] on span "Yes" at bounding box center [955, 446] width 36 height 23
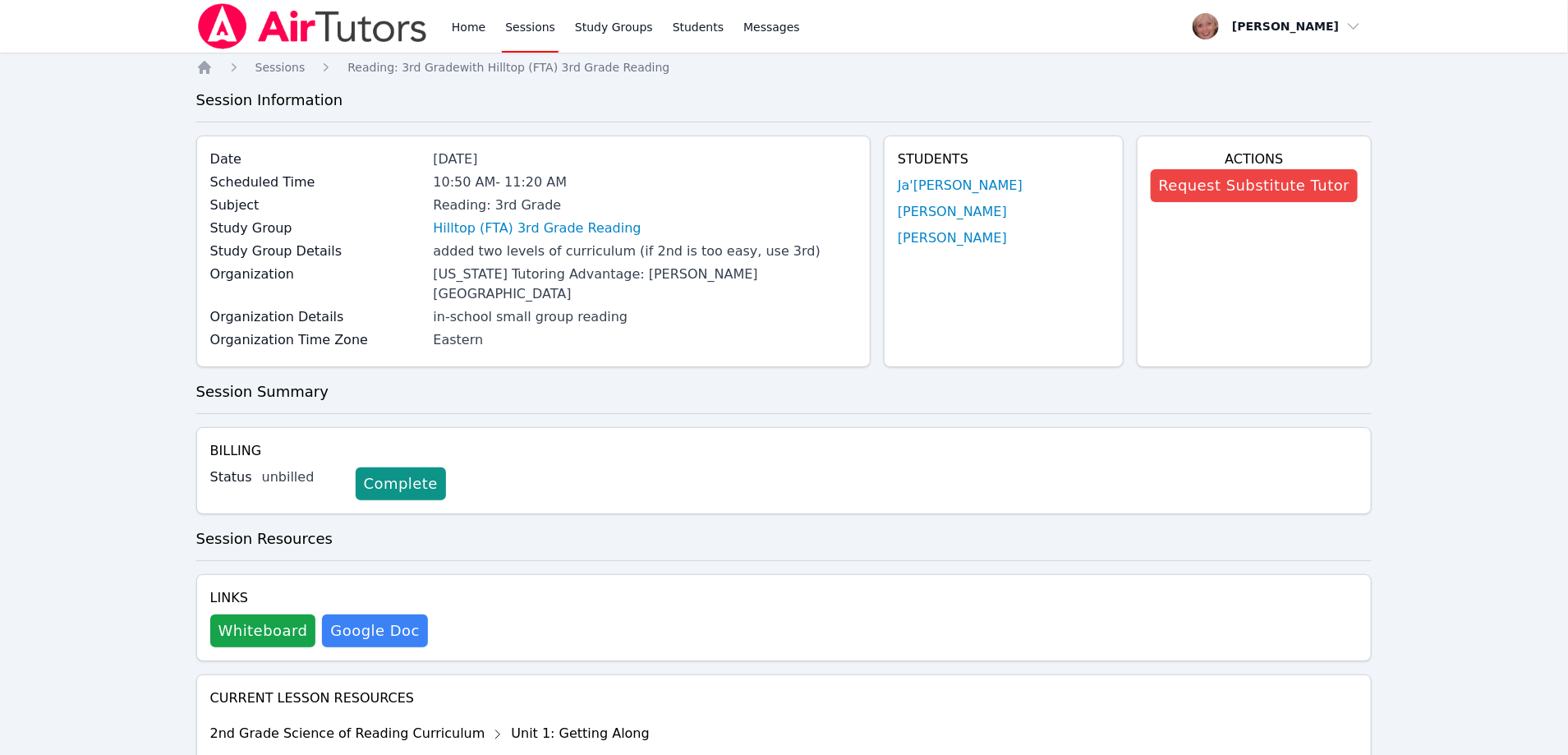
scroll to position [256, 0]
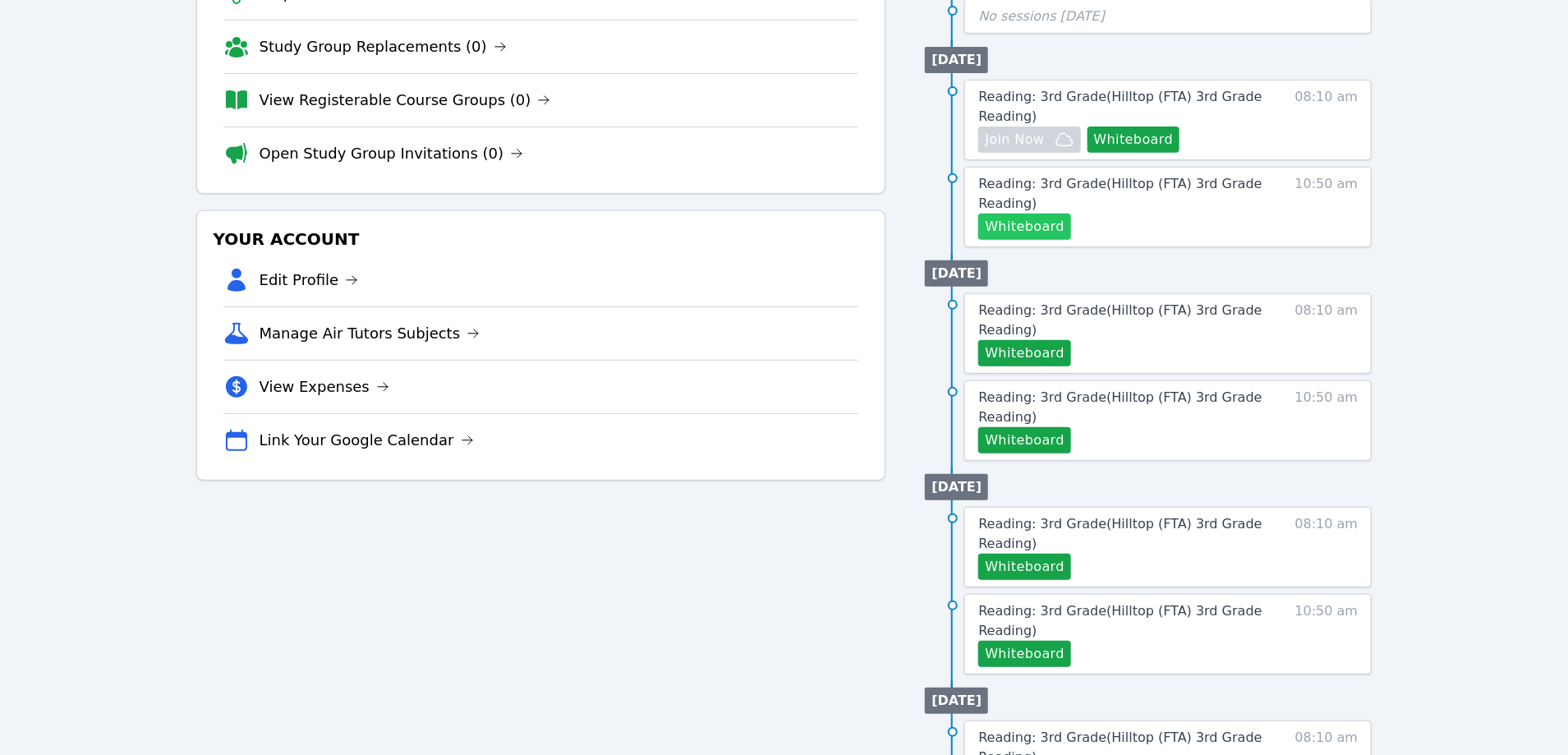
click at [1037, 230] on button "Whiteboard" at bounding box center [1025, 226] width 93 height 26
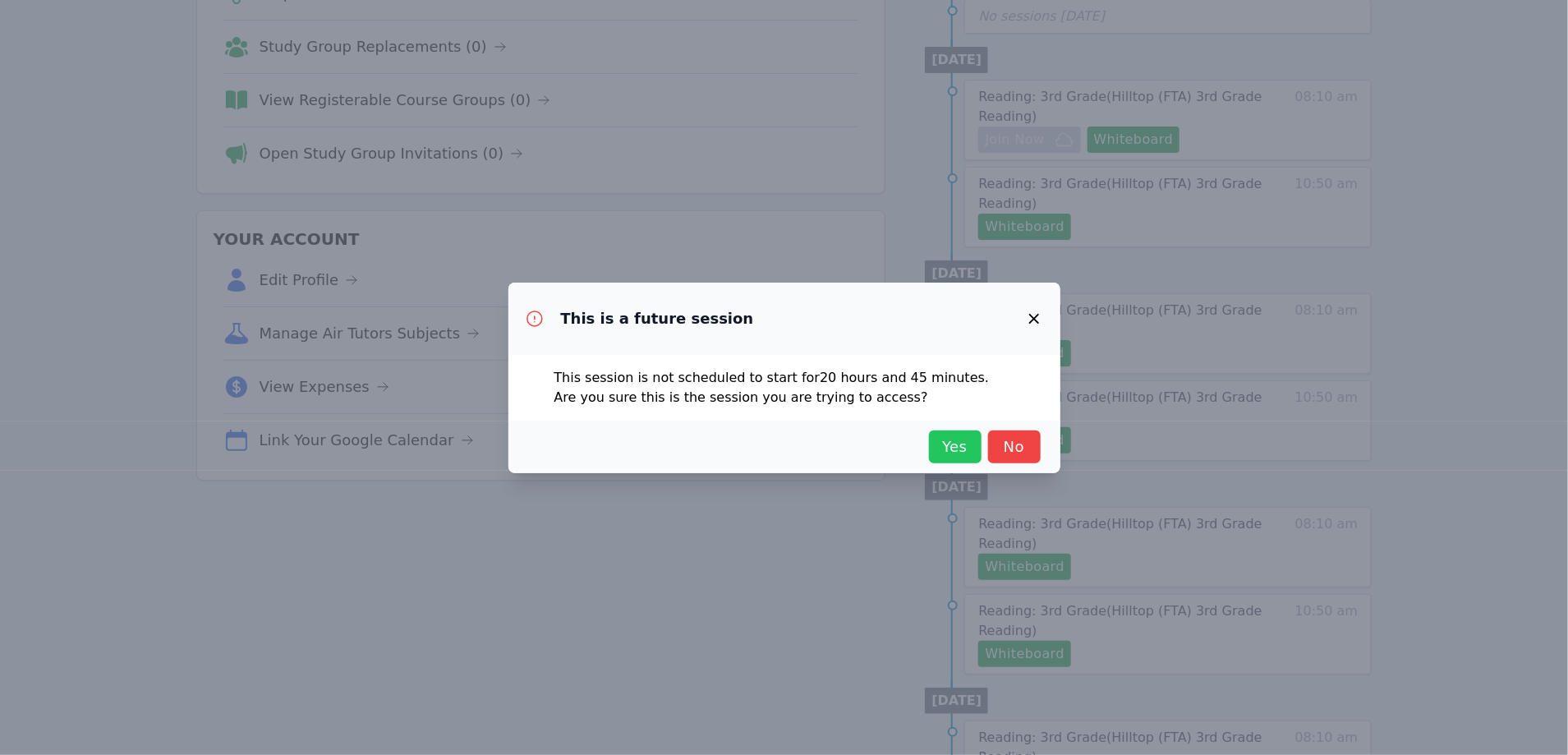
click at [964, 456] on span "Yes" at bounding box center [955, 446] width 36 height 23
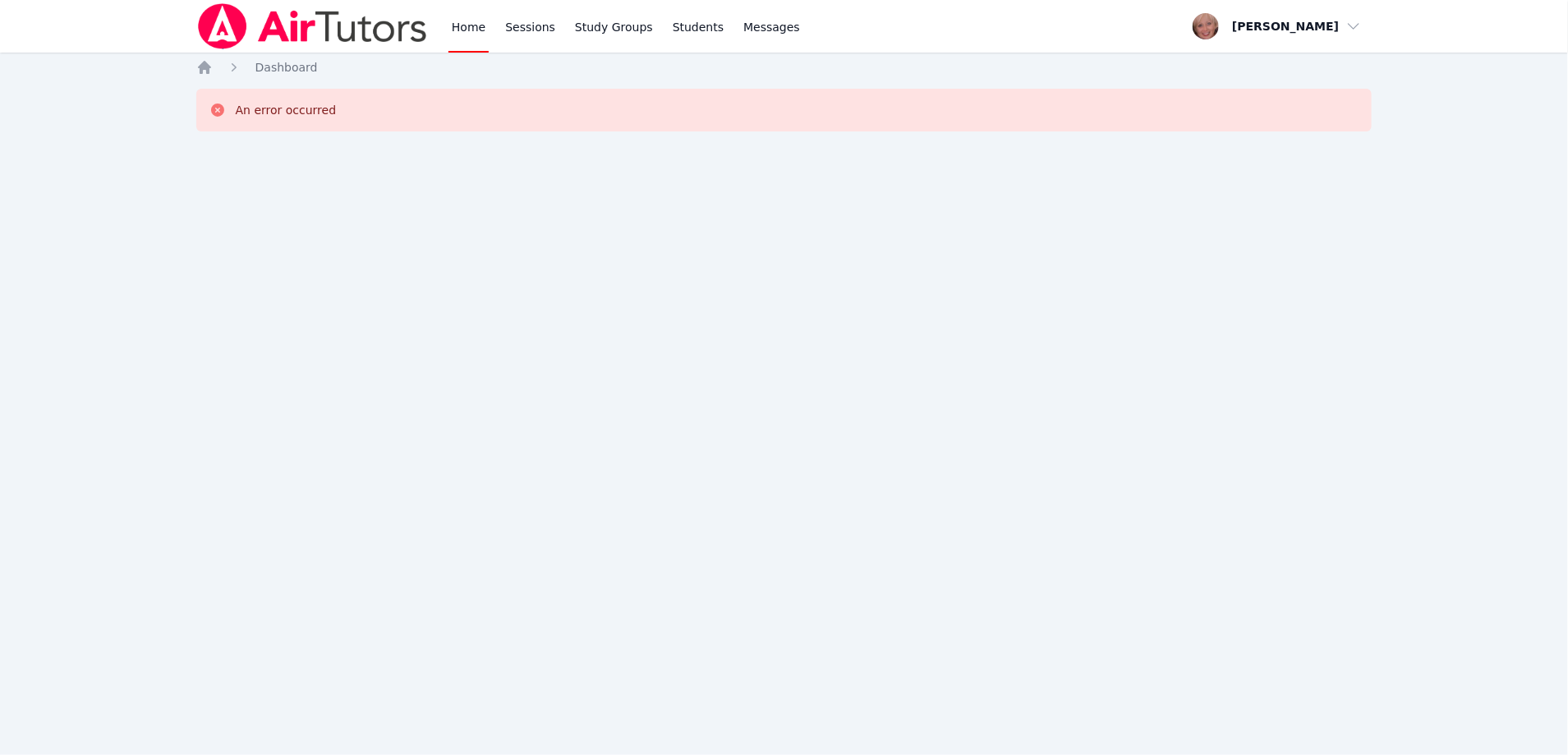
scroll to position [0, 0]
click at [737, 254] on div "Home Sessions Study Groups Students Messages Open user menu Lesley Clark Open m…" at bounding box center [784, 378] width 1568 height 755
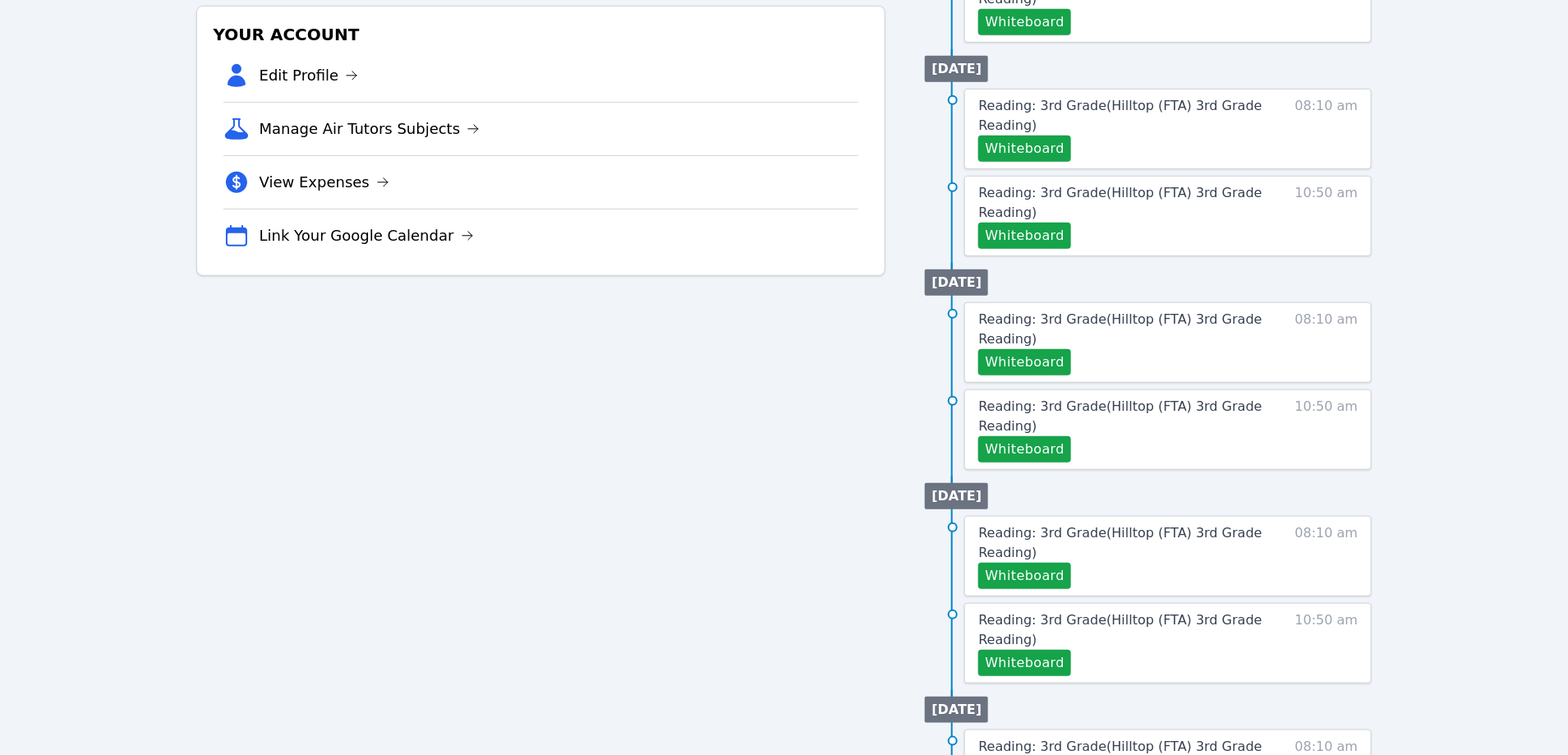
scroll to position [461, 0]
click at [1018, 150] on button "Whiteboard" at bounding box center [1025, 147] width 93 height 26
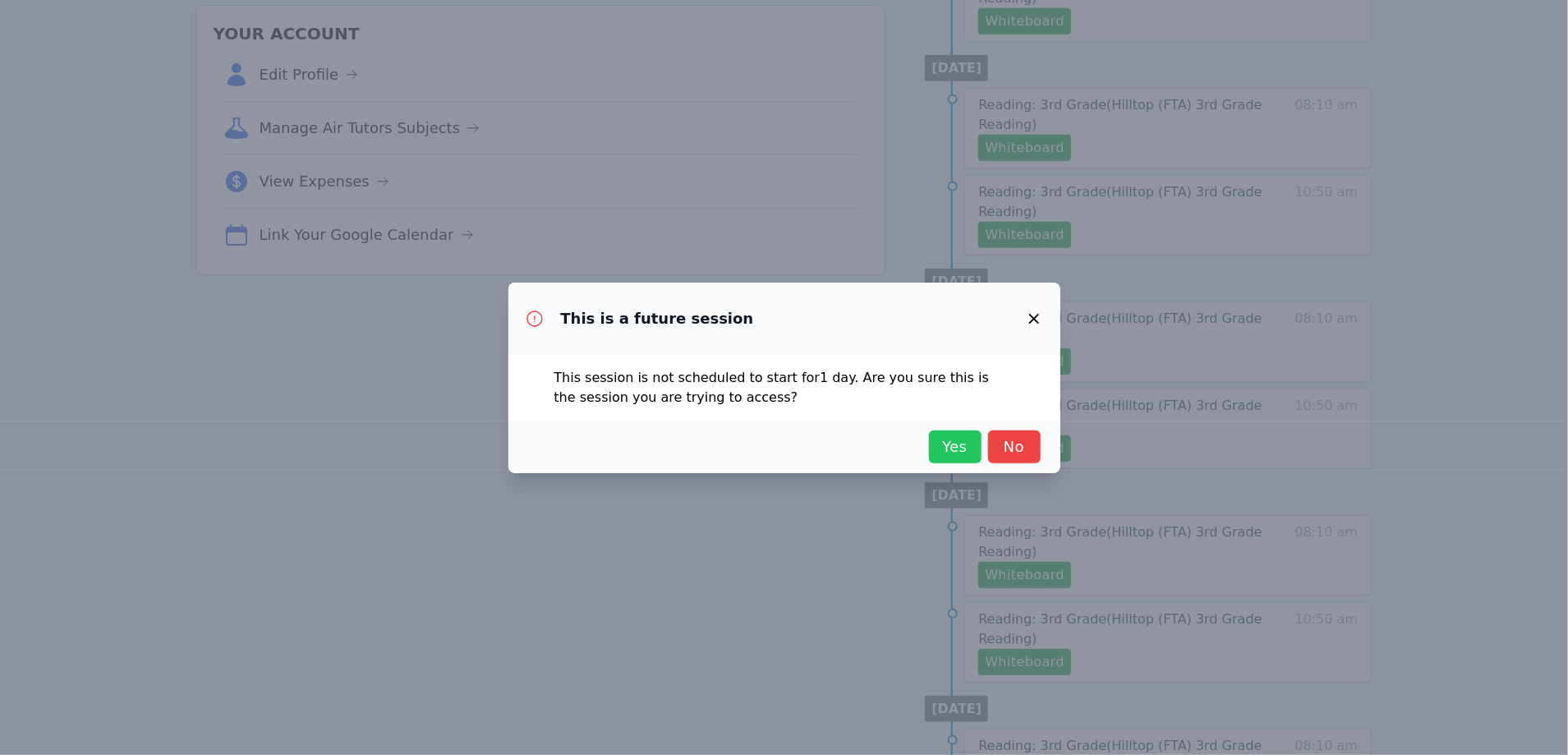
click at [968, 451] on span "Yes" at bounding box center [955, 446] width 36 height 23
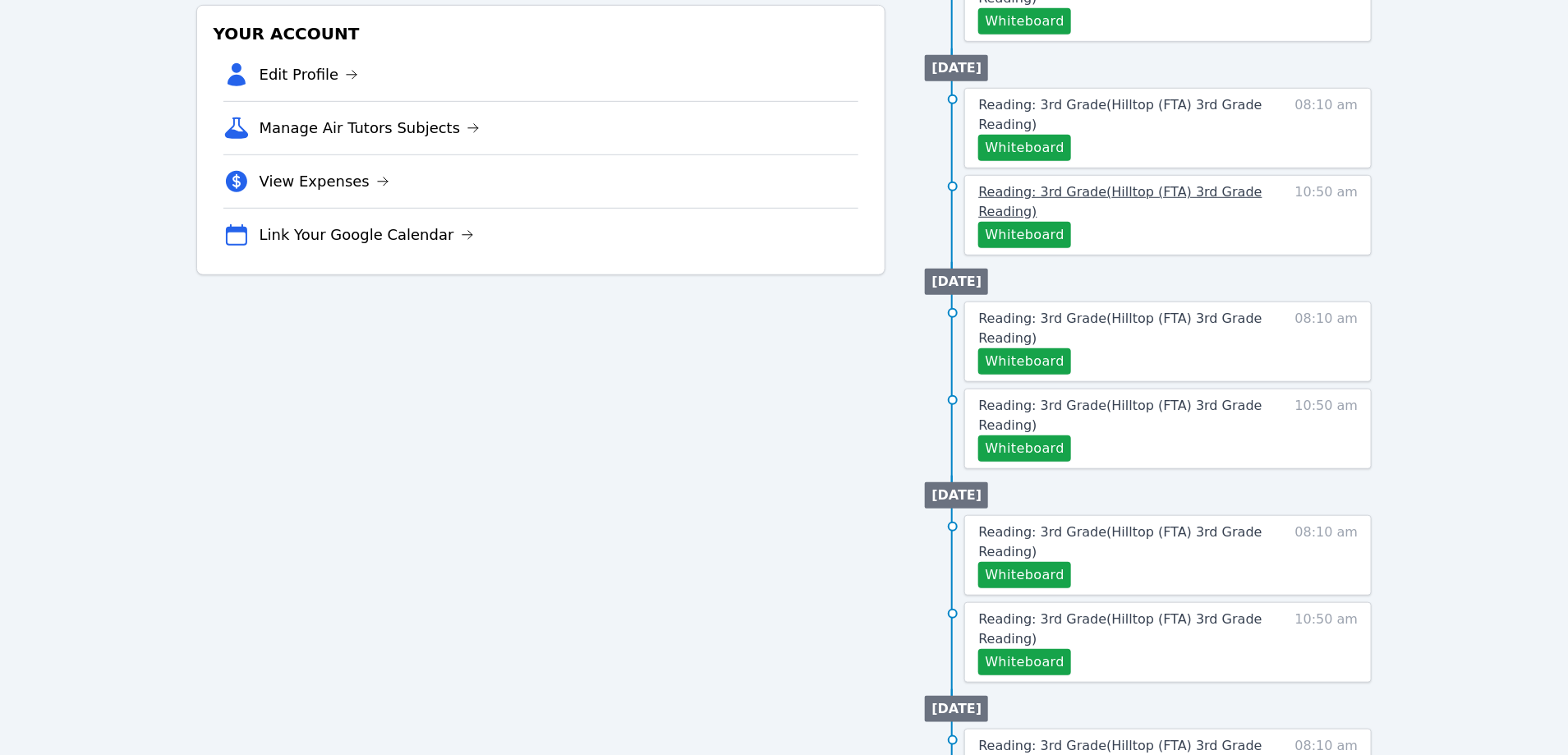
click at [1039, 191] on span "Reading: 3rd Grade ( Hilltop (FTA) 3rd Grade Reading )" at bounding box center [1120, 201] width 284 height 36
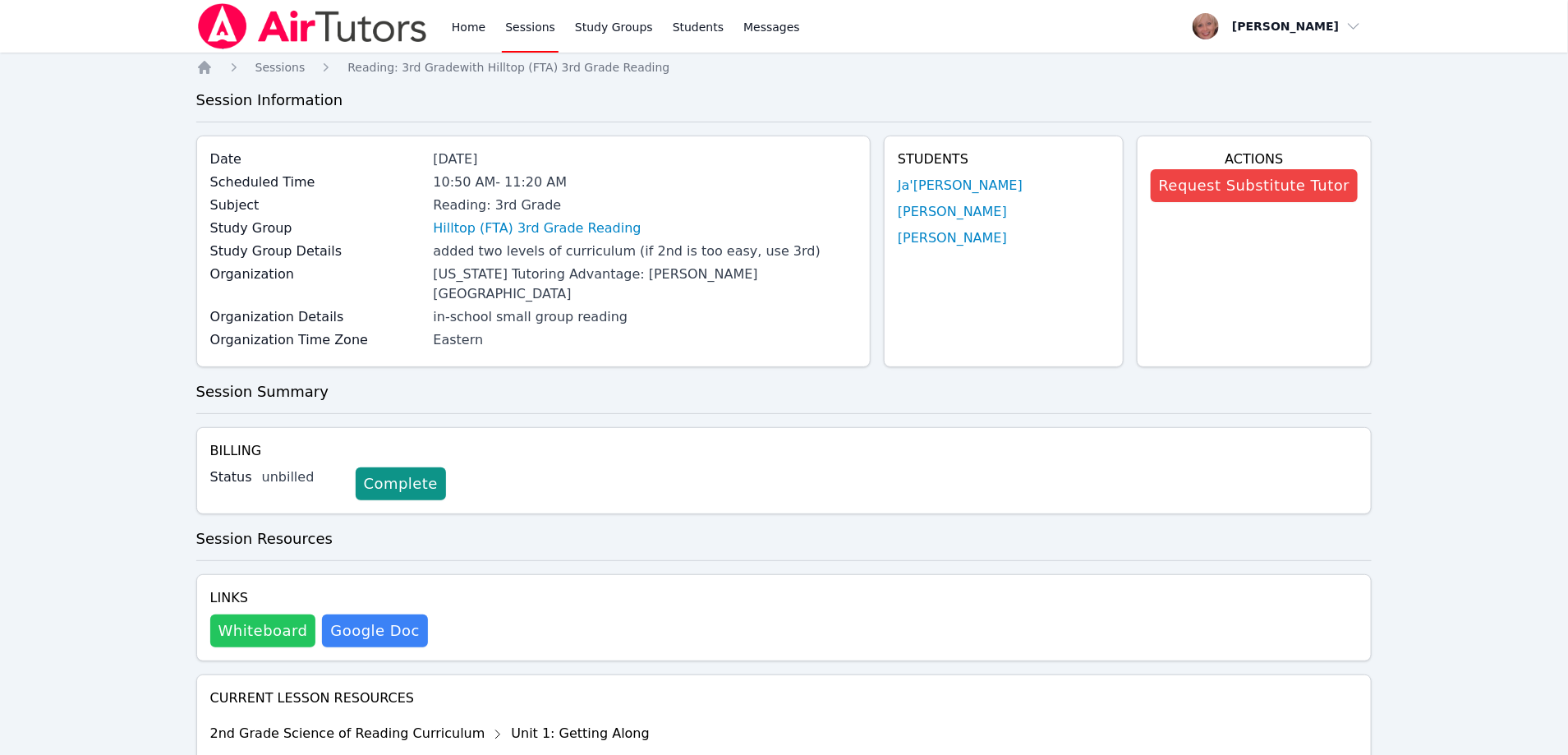
click at [252, 614] on button "Whiteboard" at bounding box center [262, 631] width 106 height 33
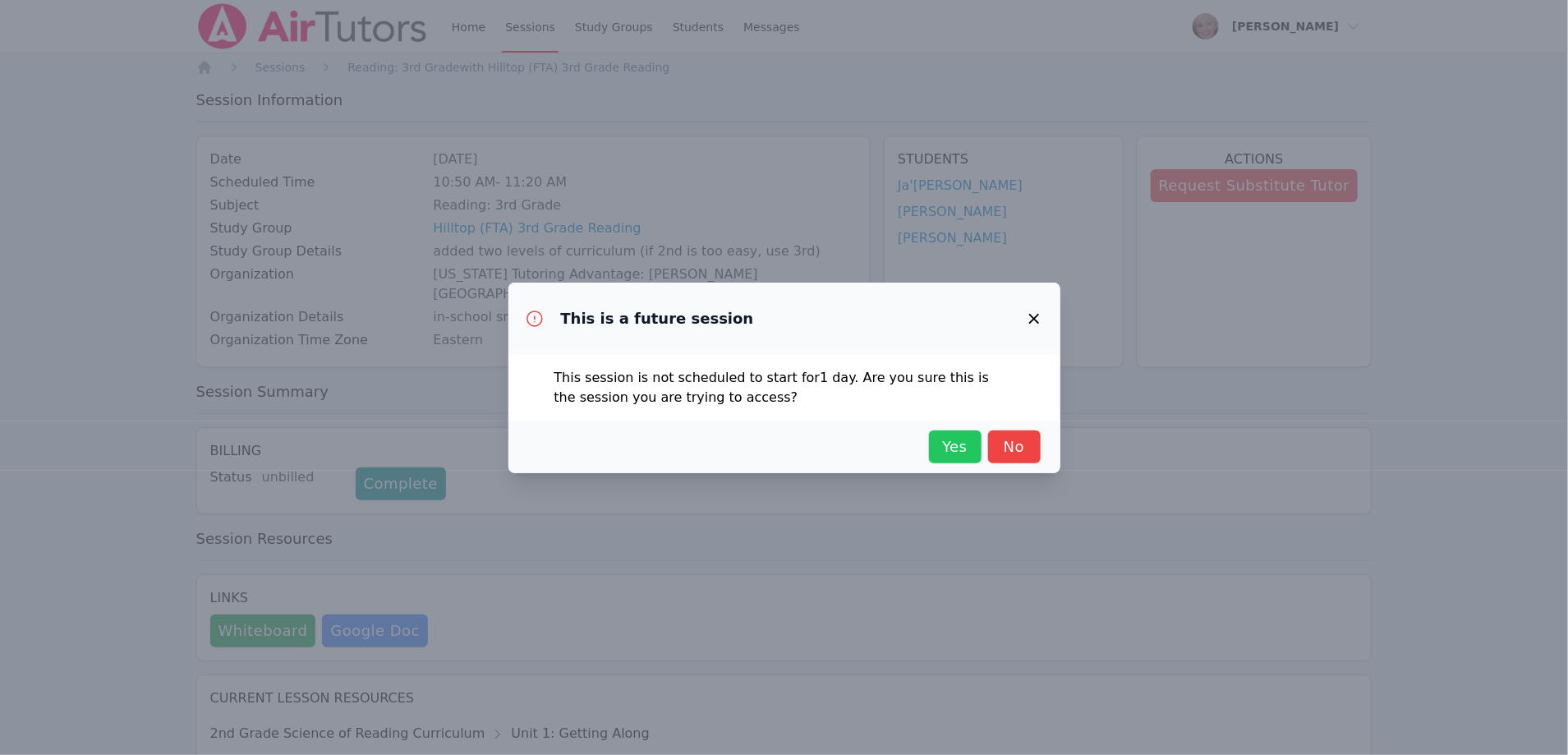
click at [949, 456] on span "Yes" at bounding box center [955, 446] width 36 height 23
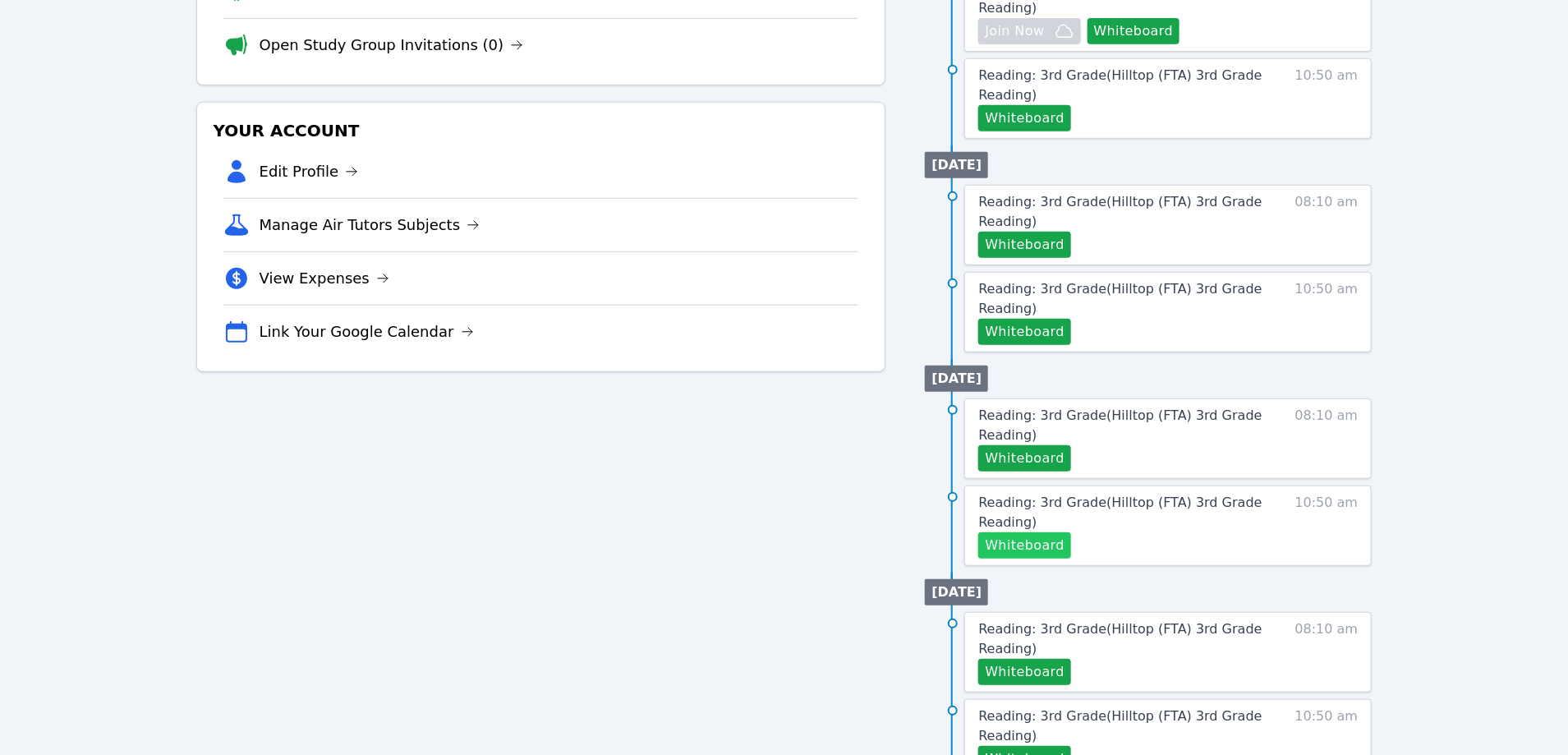
scroll to position [363, 0]
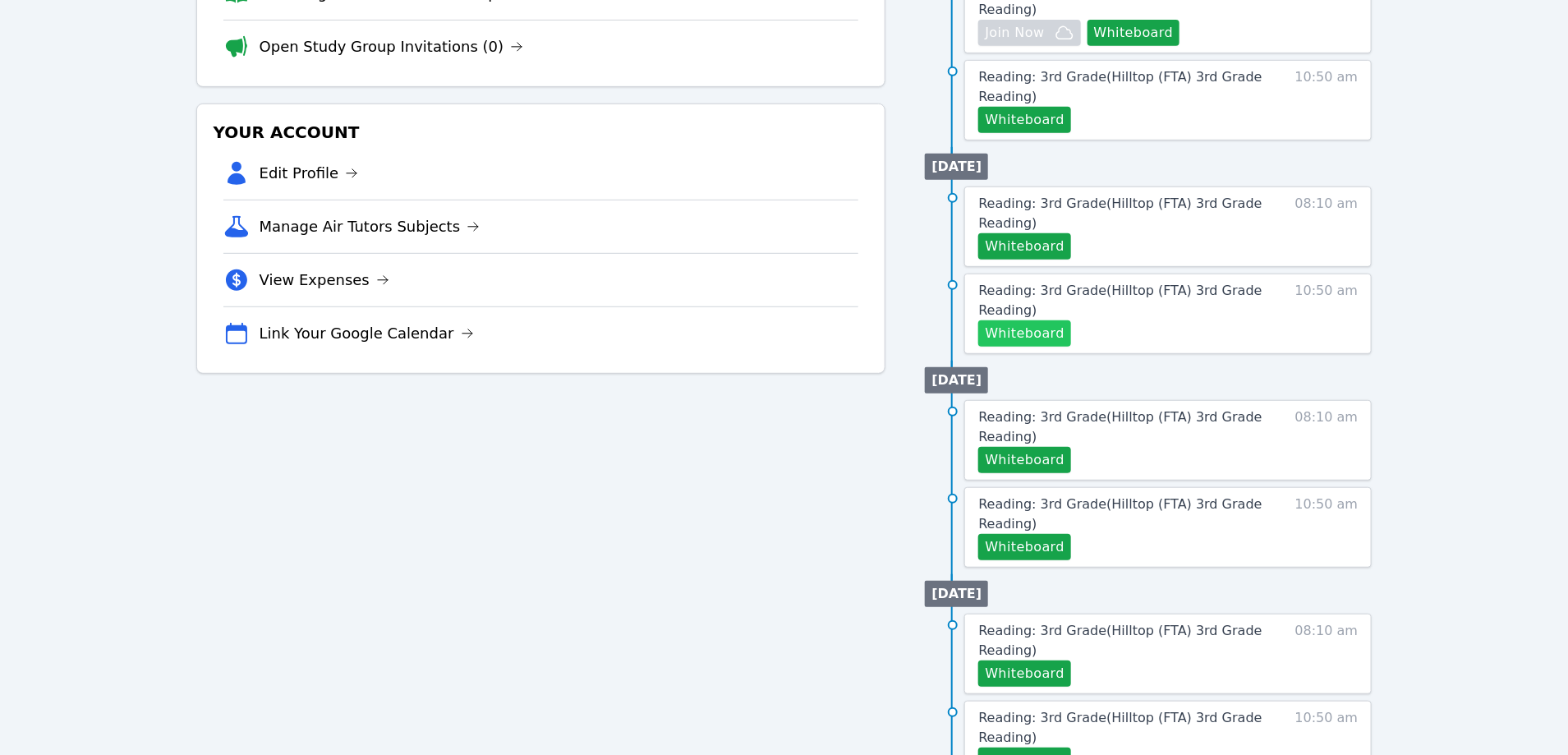
click at [1025, 334] on button "Whiteboard" at bounding box center [1025, 333] width 93 height 26
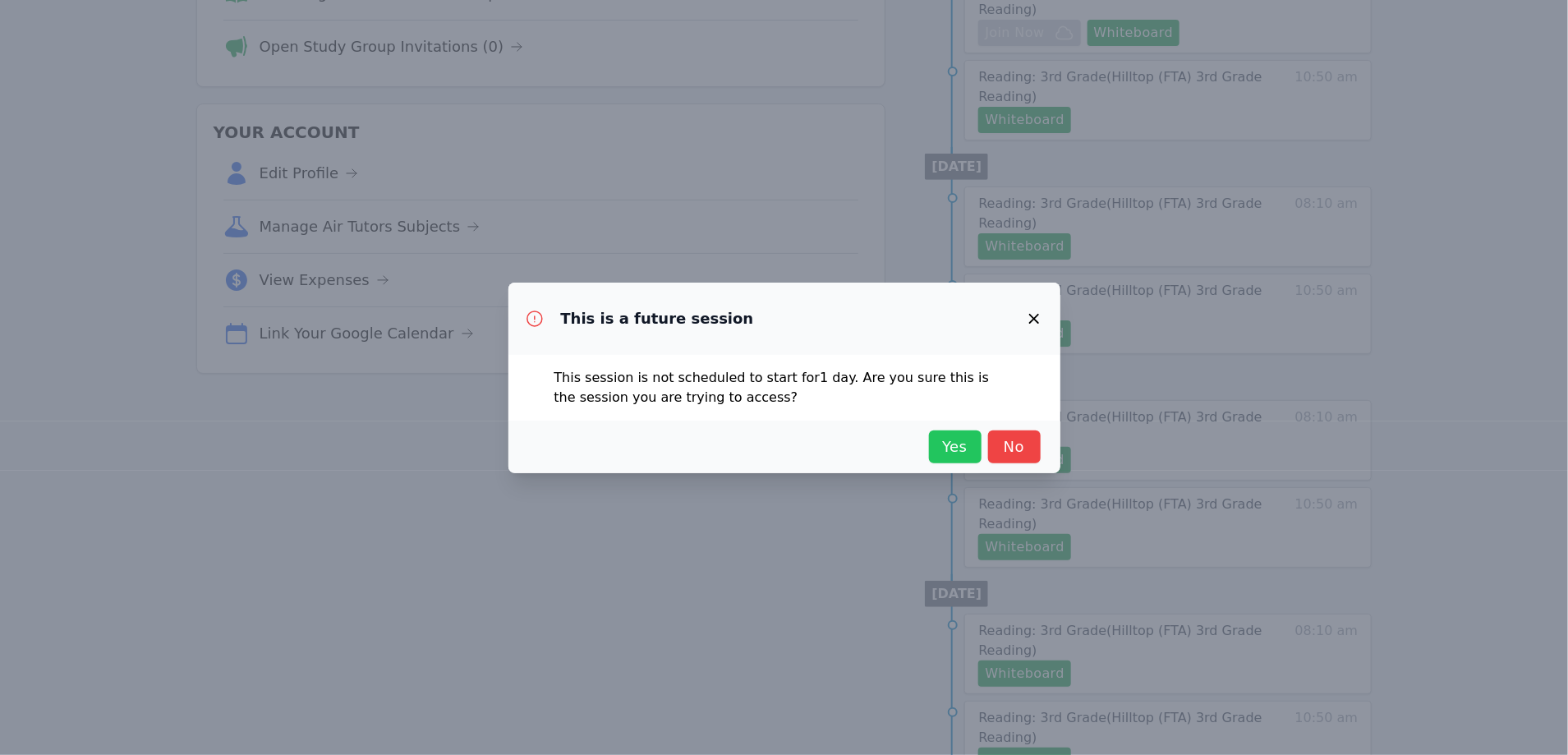
click at [950, 444] on span "Yes" at bounding box center [955, 446] width 36 height 23
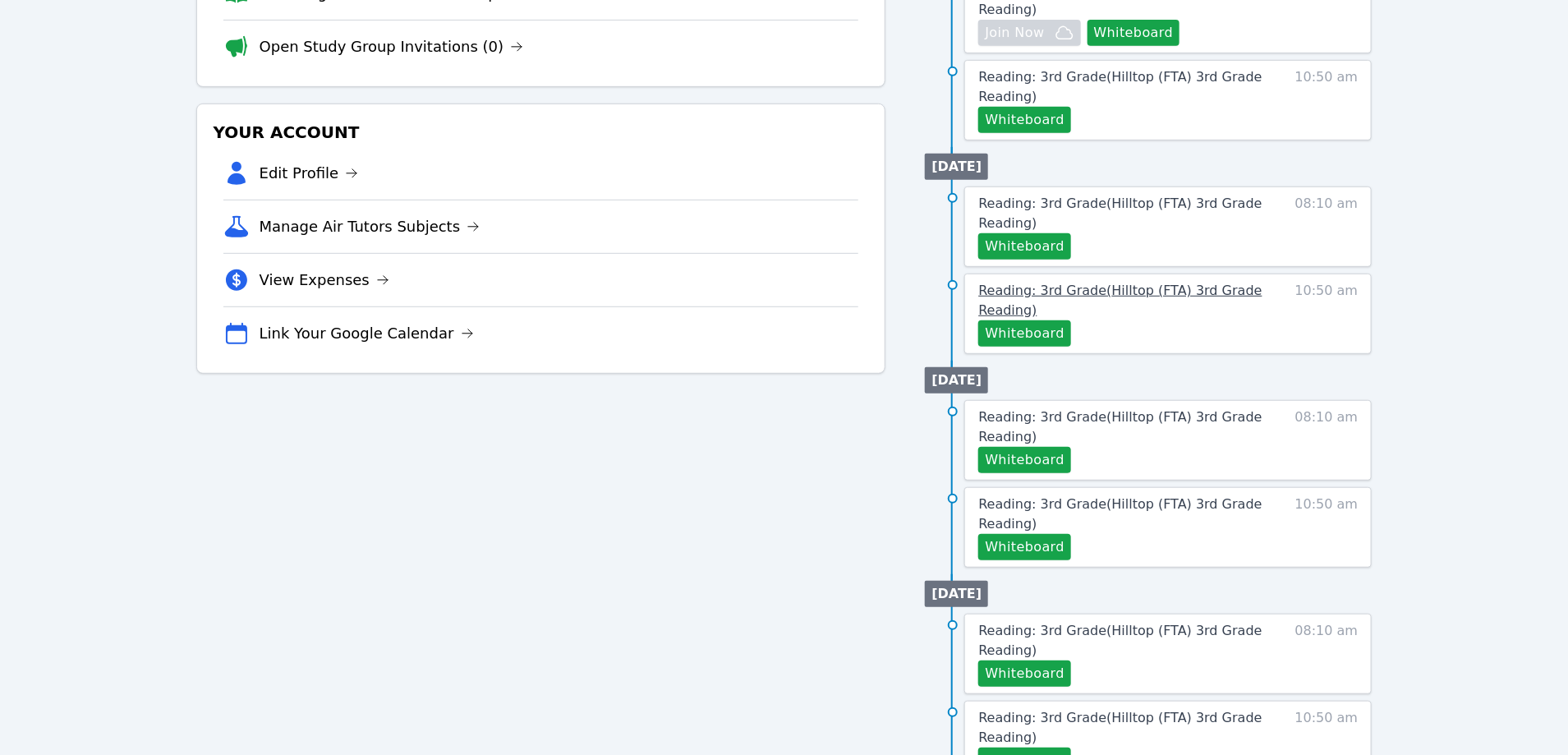
click at [1033, 295] on span "Reading: 3rd Grade ( Hilltop (FTA) 3rd Grade Reading )" at bounding box center [1120, 300] width 284 height 36
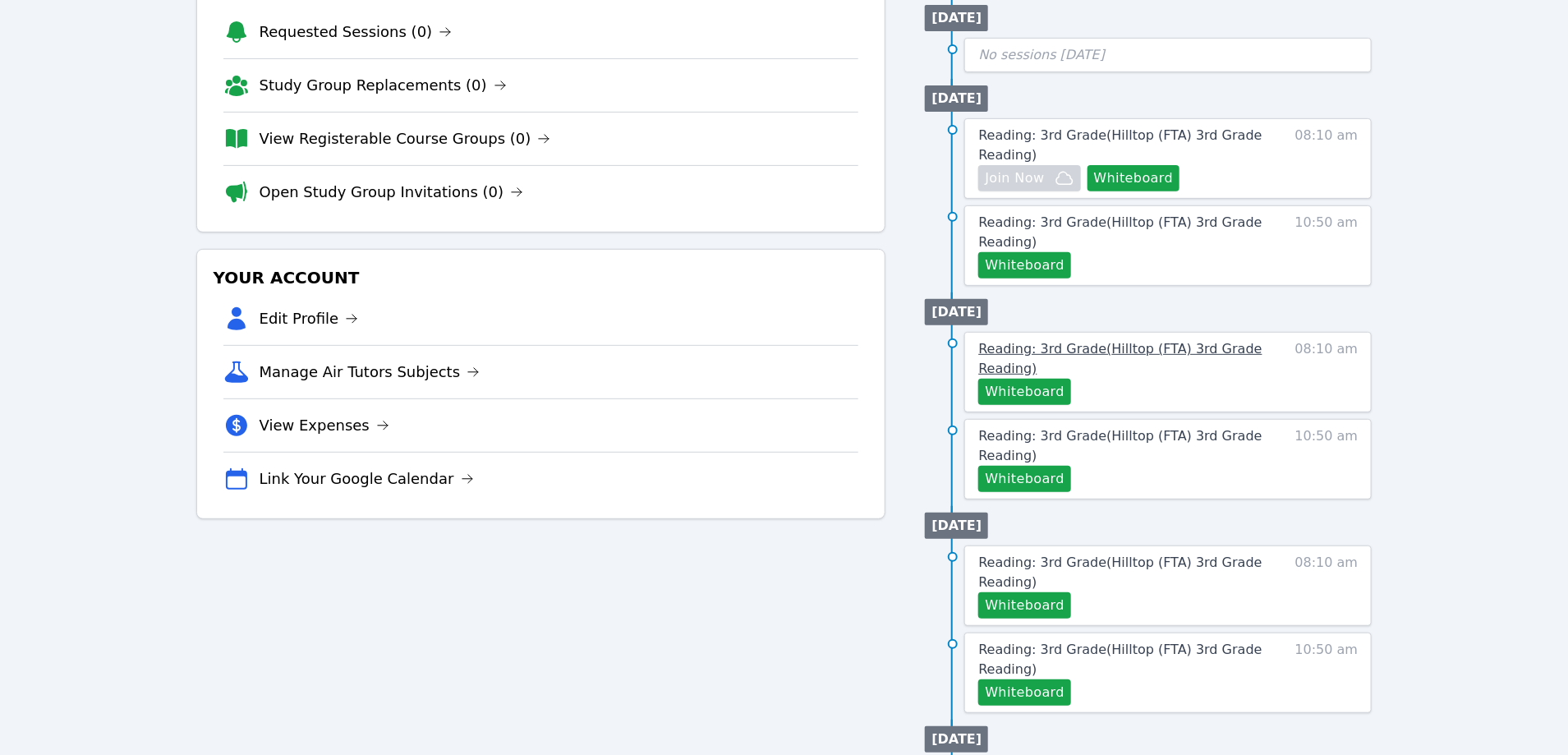
scroll to position [219, 0]
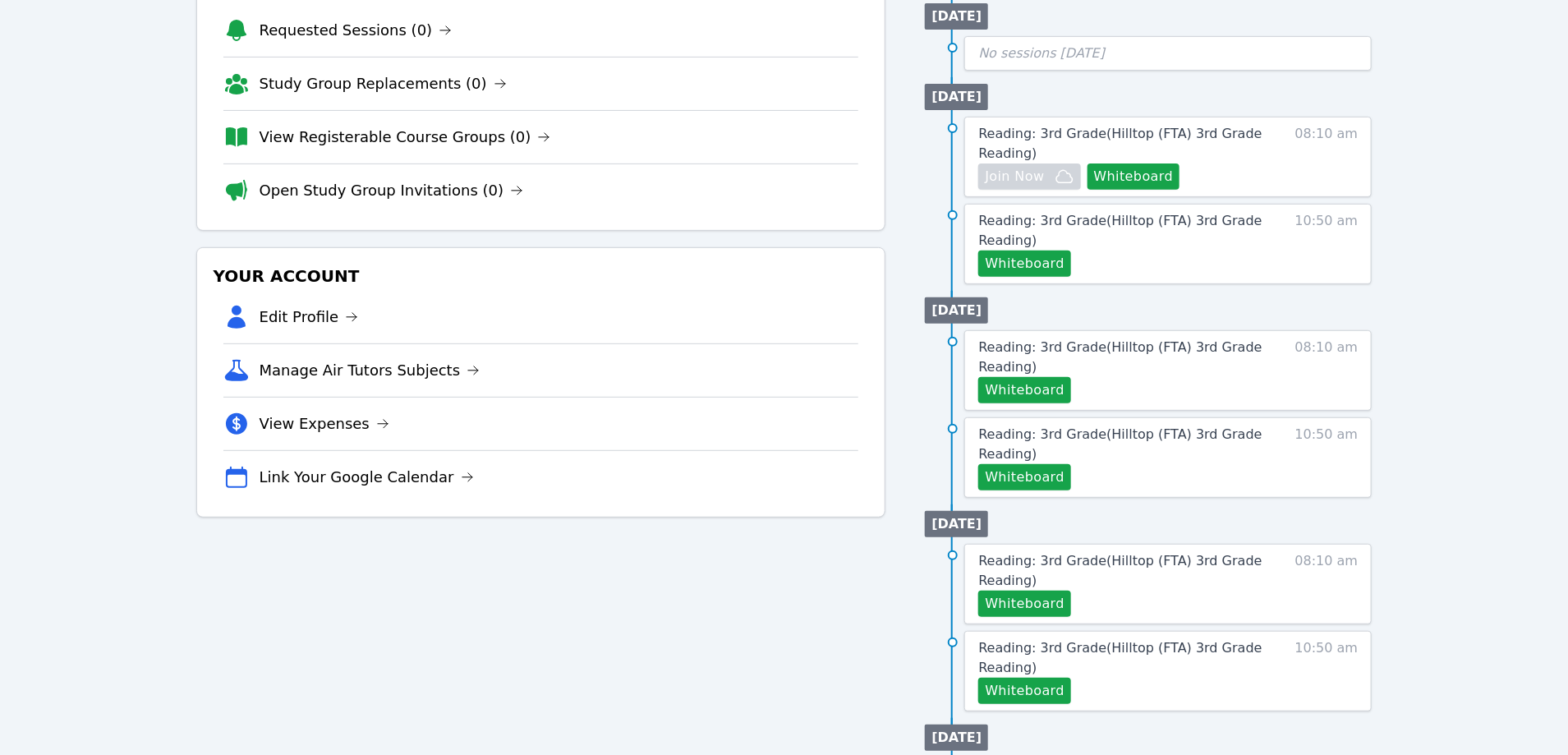
click at [746, 494] on li "Link Your Google Calendar" at bounding box center [541, 477] width 636 height 53
click at [1022, 351] on span "Reading: 3rd Grade ( Hilltop (FTA) 3rd Grade Reading )" at bounding box center [1120, 357] width 284 height 36
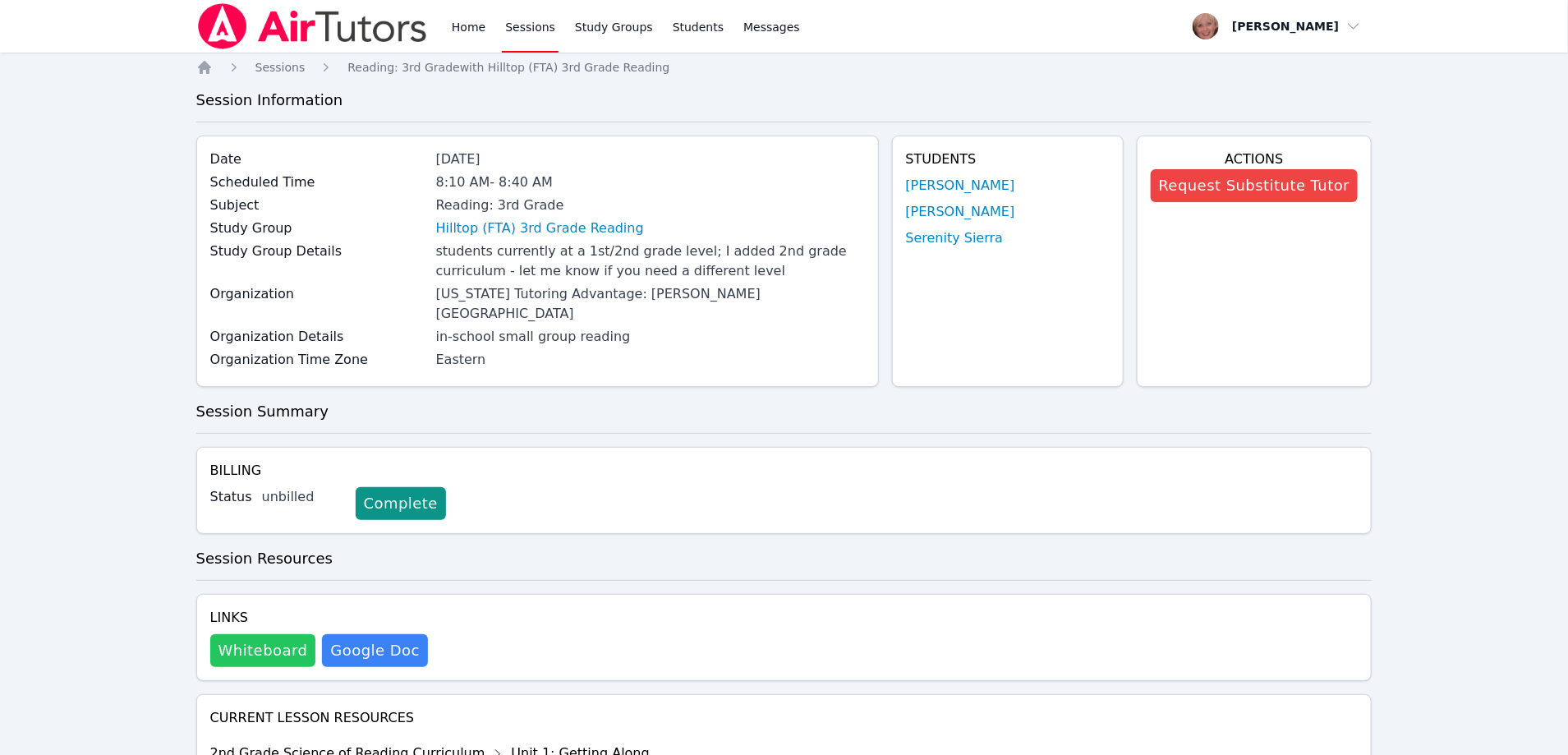
click at [259, 634] on button "Whiteboard" at bounding box center [262, 650] width 106 height 33
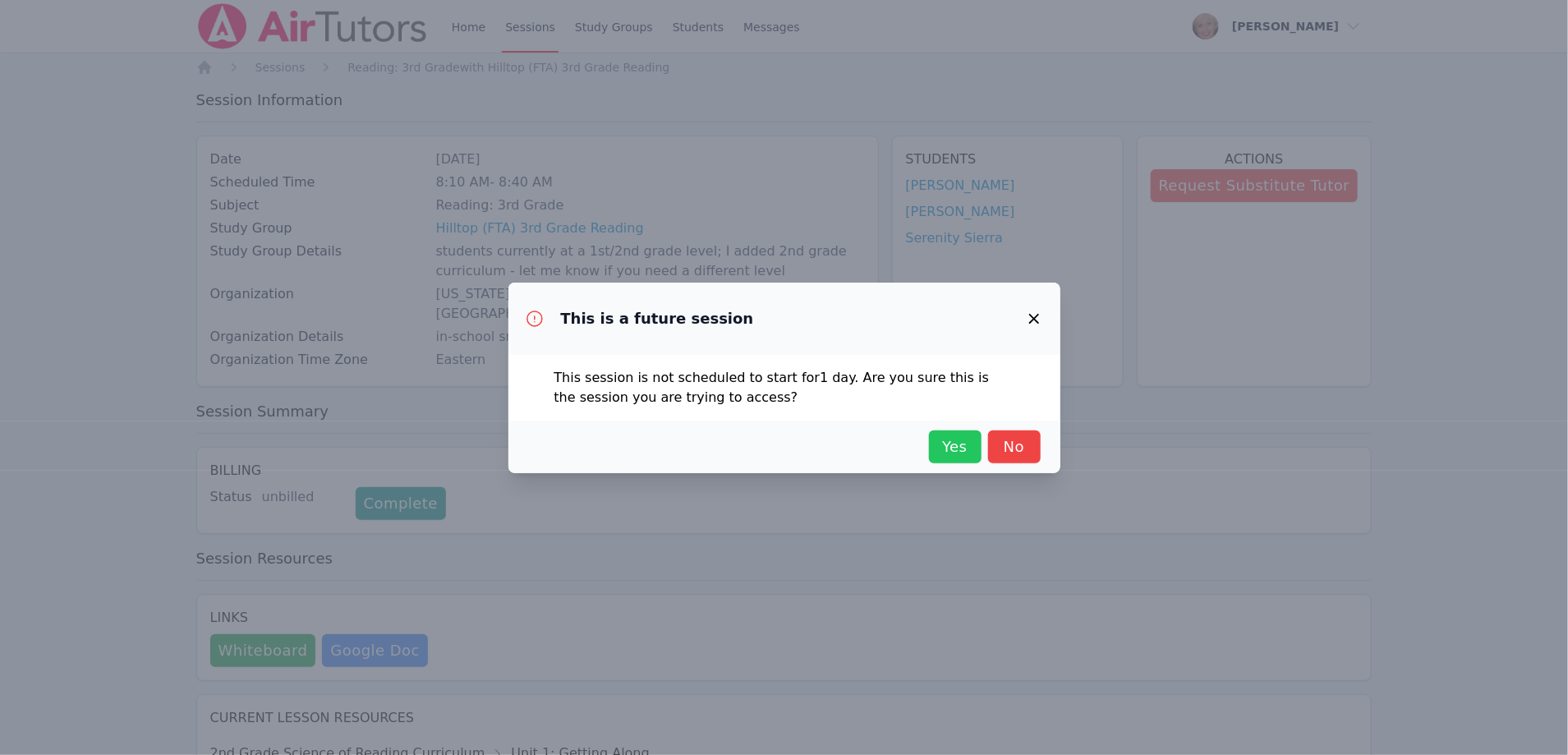
click at [951, 454] on span "Yes" at bounding box center [955, 446] width 36 height 23
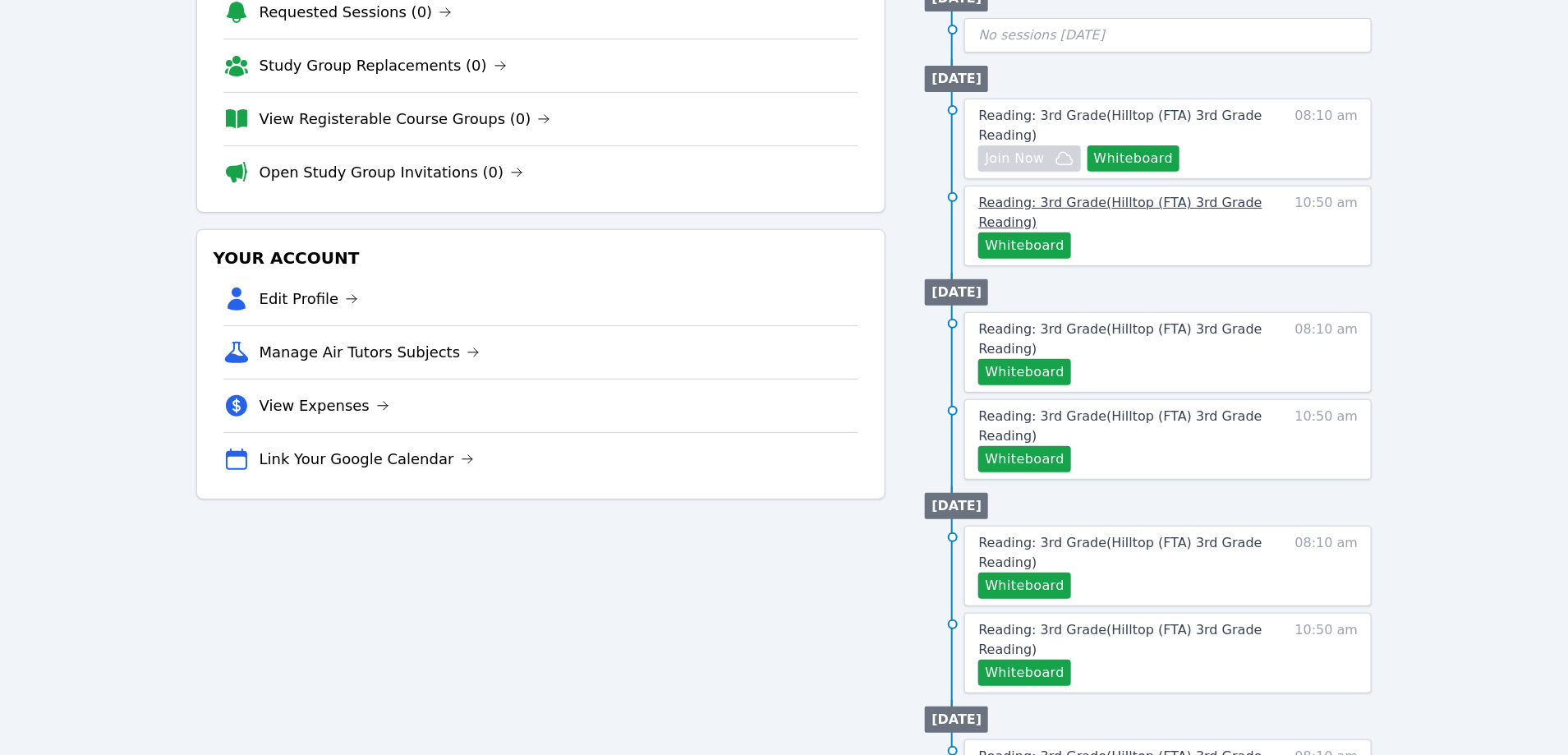
scroll to position [250, 0]
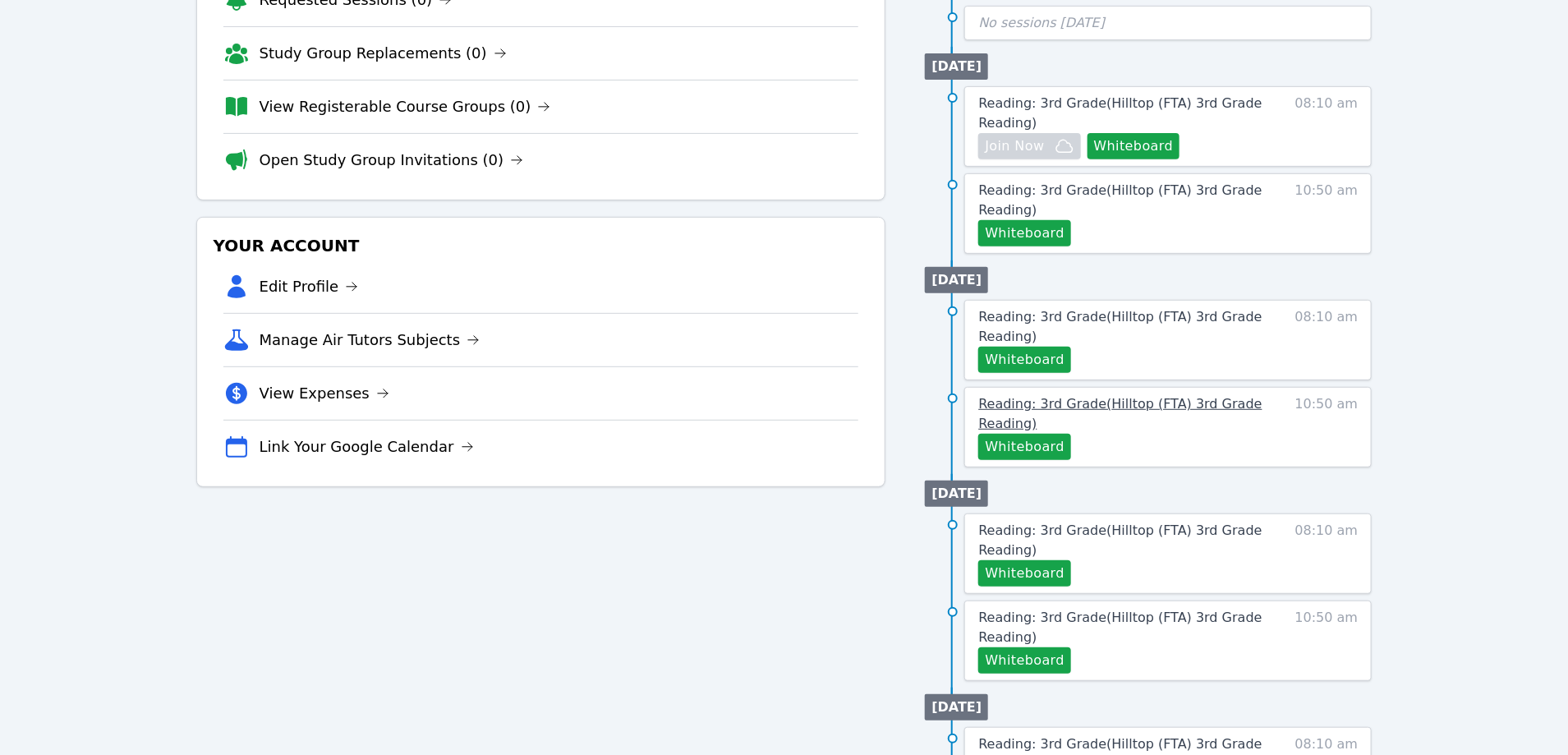
click at [1063, 398] on span "Reading: 3rd Grade ( Hilltop (FTA) 3rd Grade Reading )" at bounding box center [1120, 414] width 284 height 36
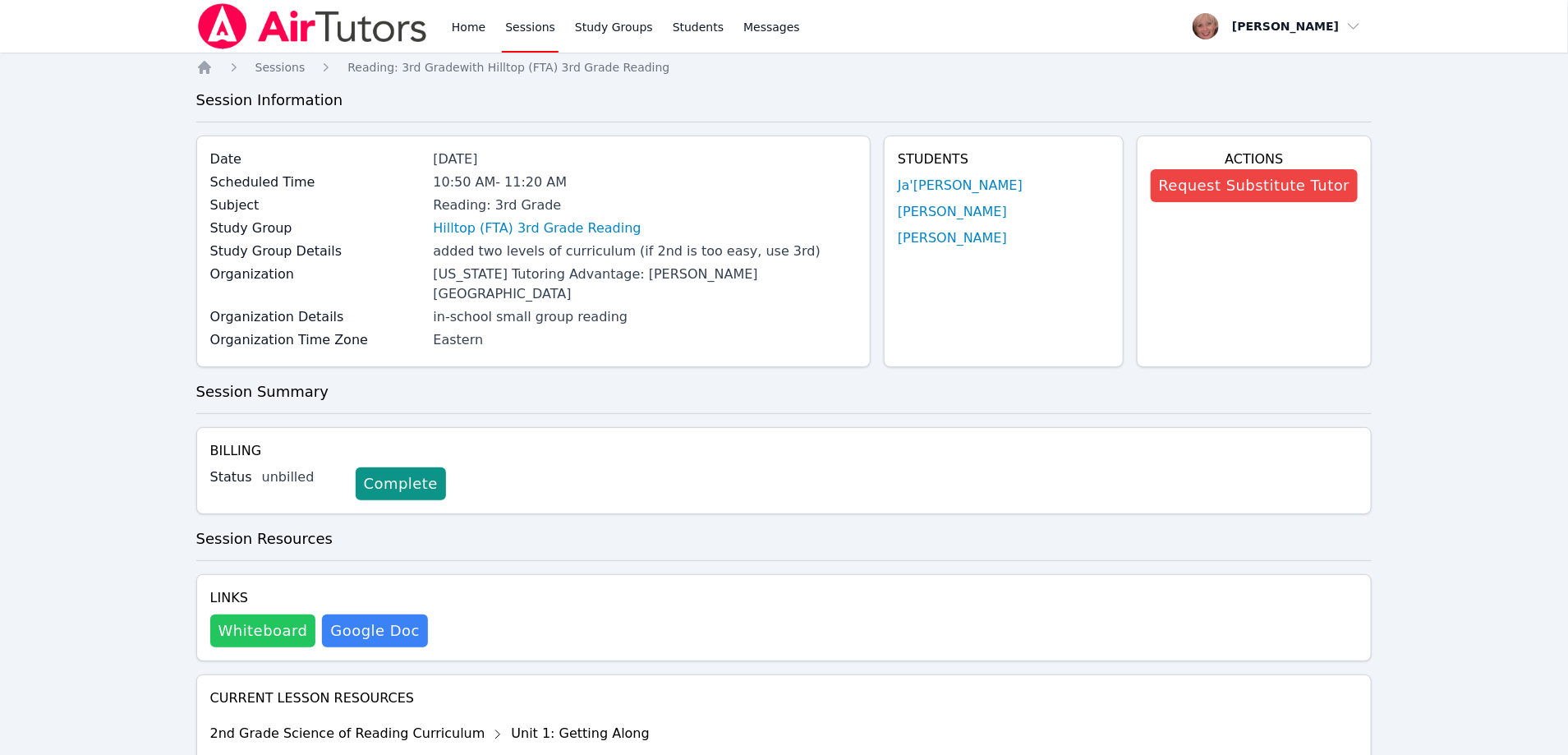
click at [275, 614] on button "Whiteboard" at bounding box center [262, 631] width 106 height 33
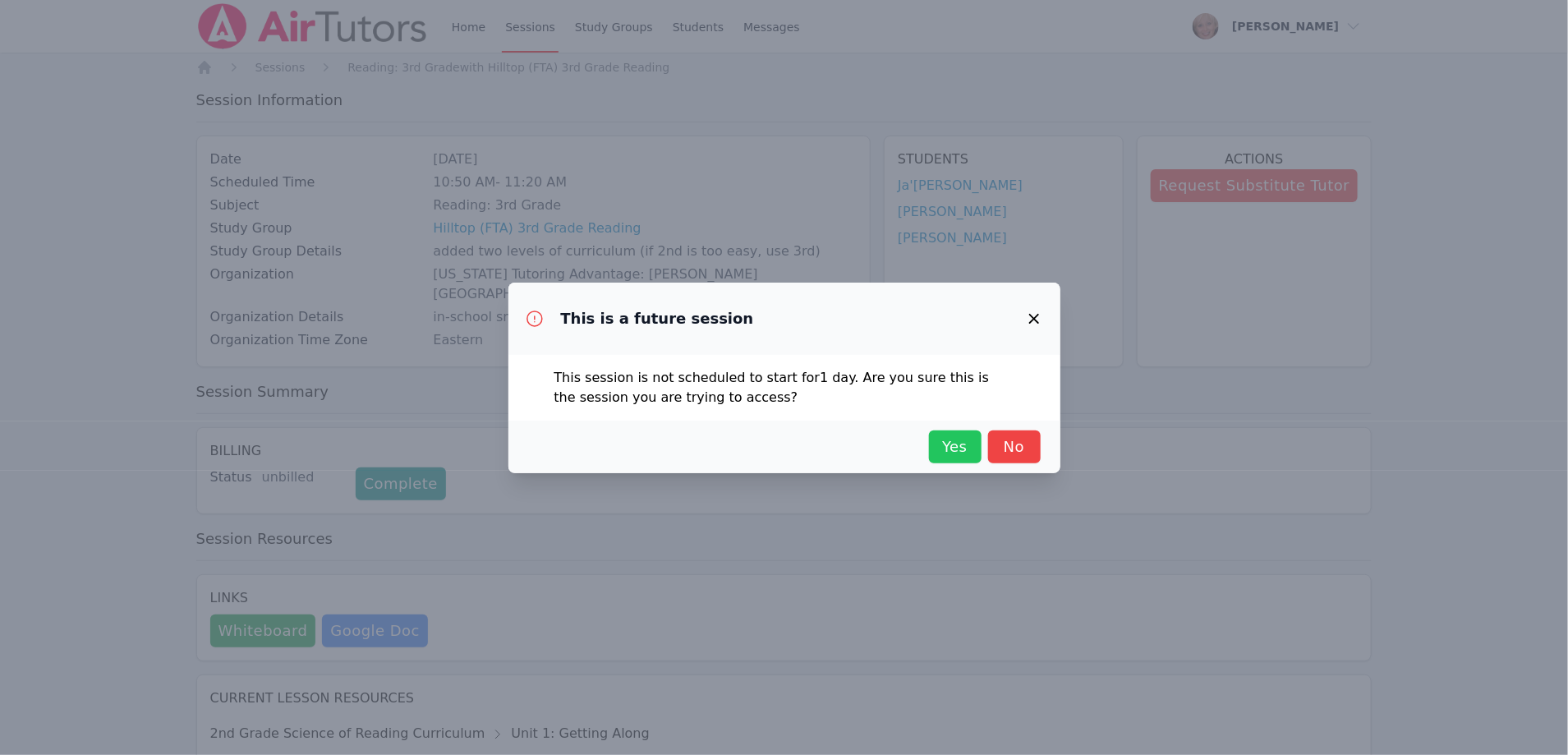
click at [952, 457] on span "Yes" at bounding box center [955, 446] width 36 height 23
